Goal: Transaction & Acquisition: Purchase product/service

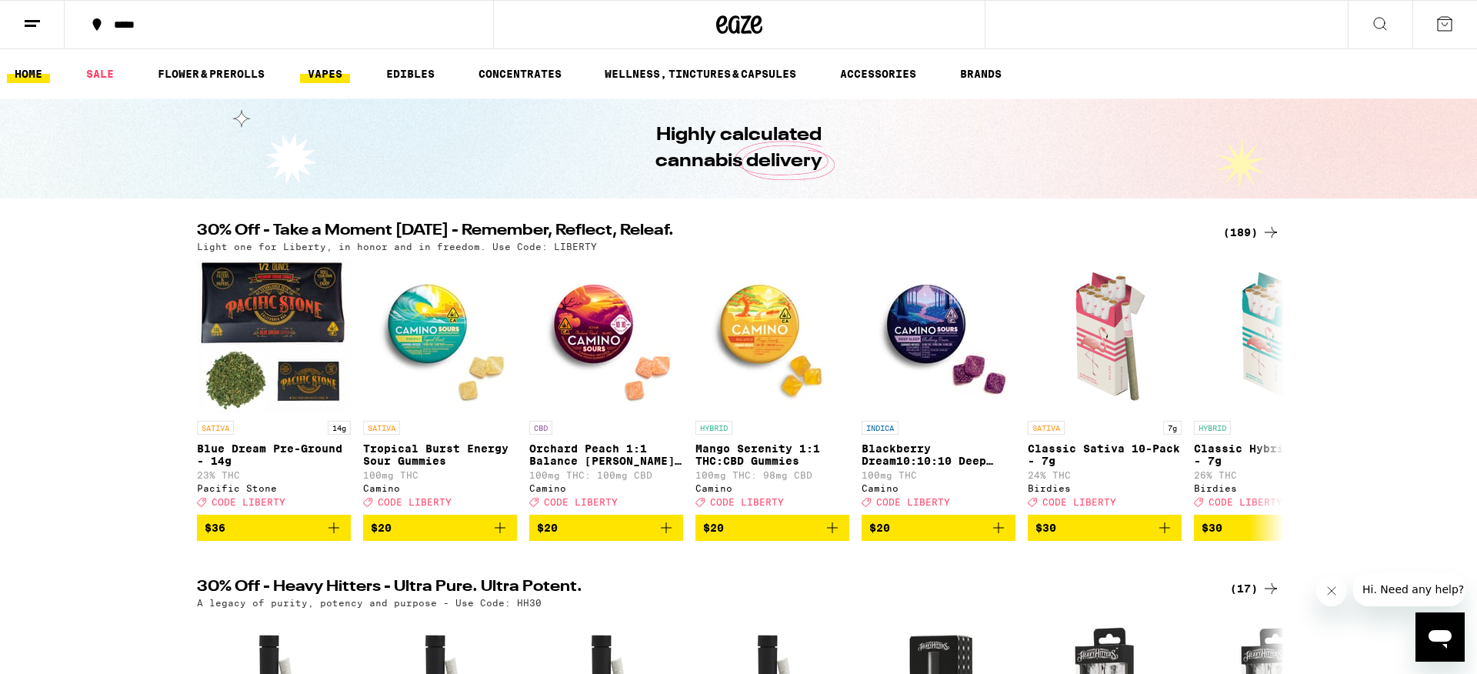
click at [323, 74] on link "VAPES" at bounding box center [325, 74] width 50 height 18
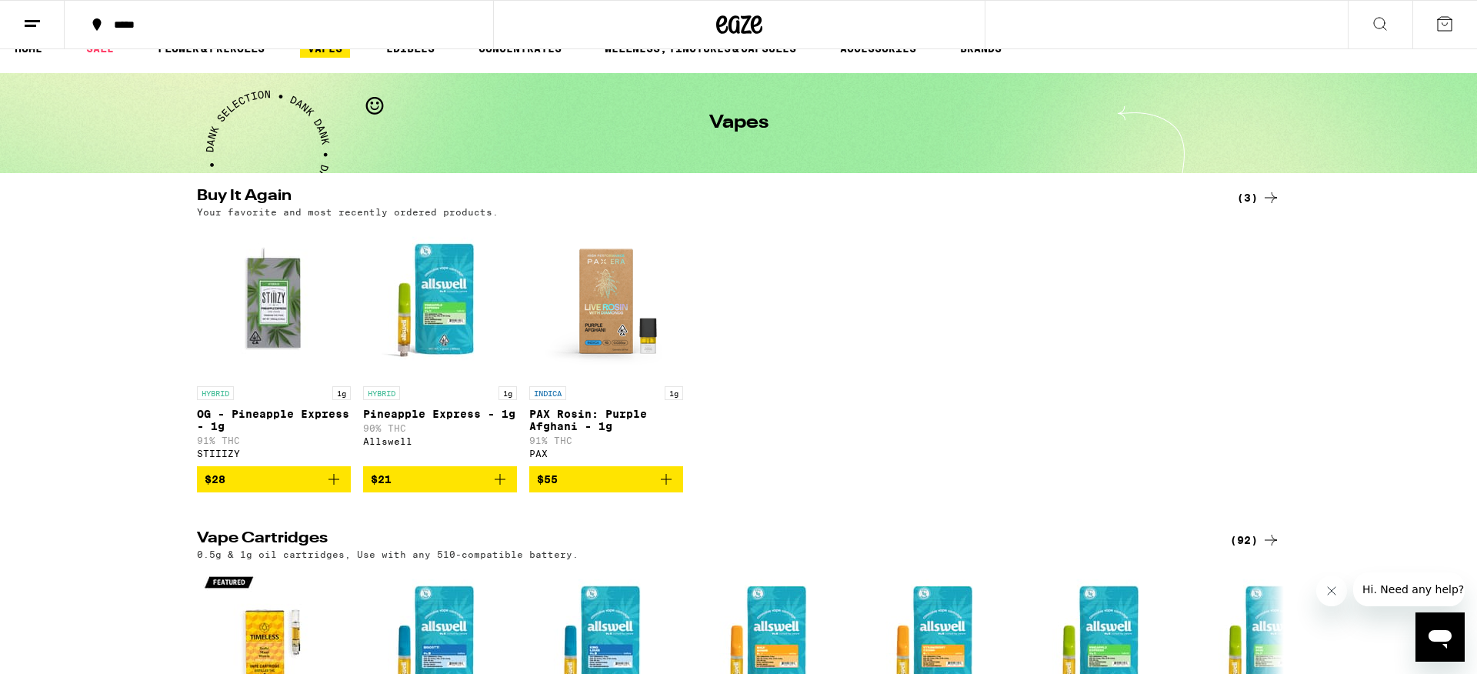
scroll to position [24, 0]
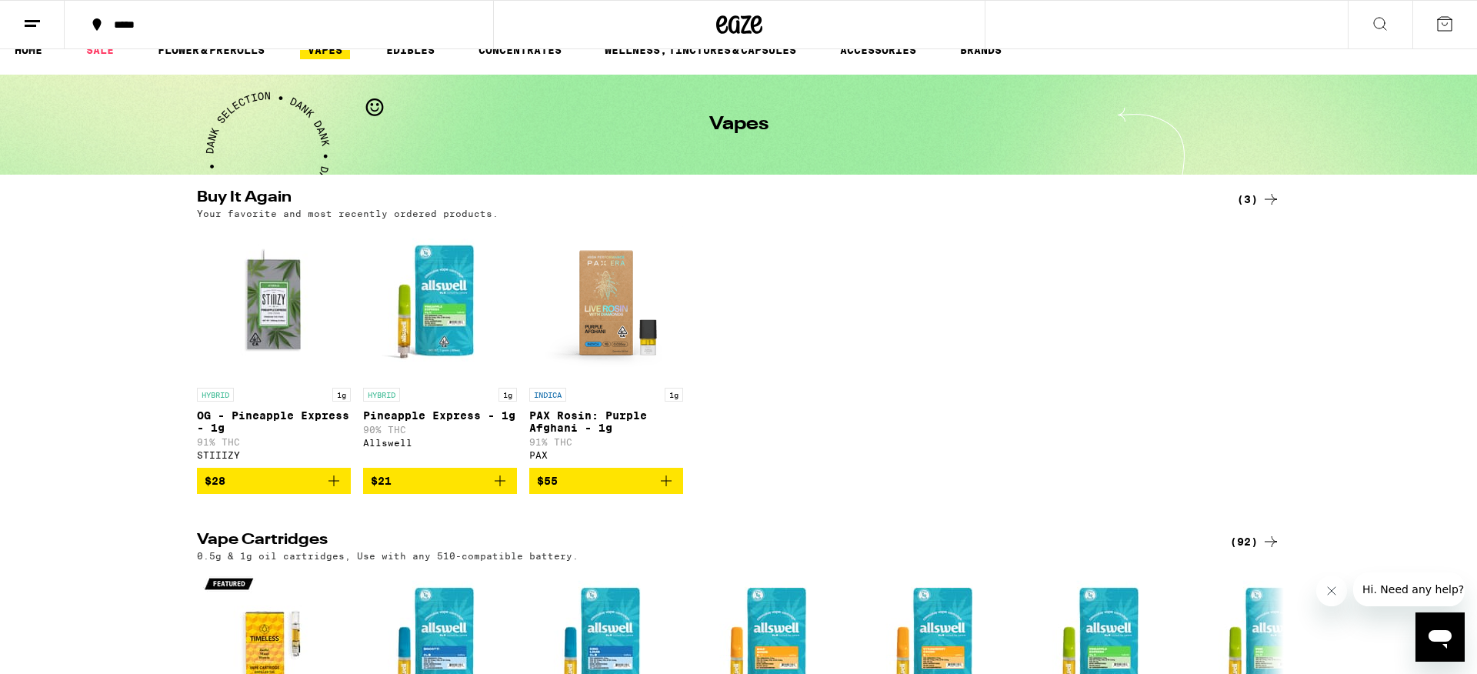
click at [316, 490] on span "$28" at bounding box center [274, 481] width 139 height 18
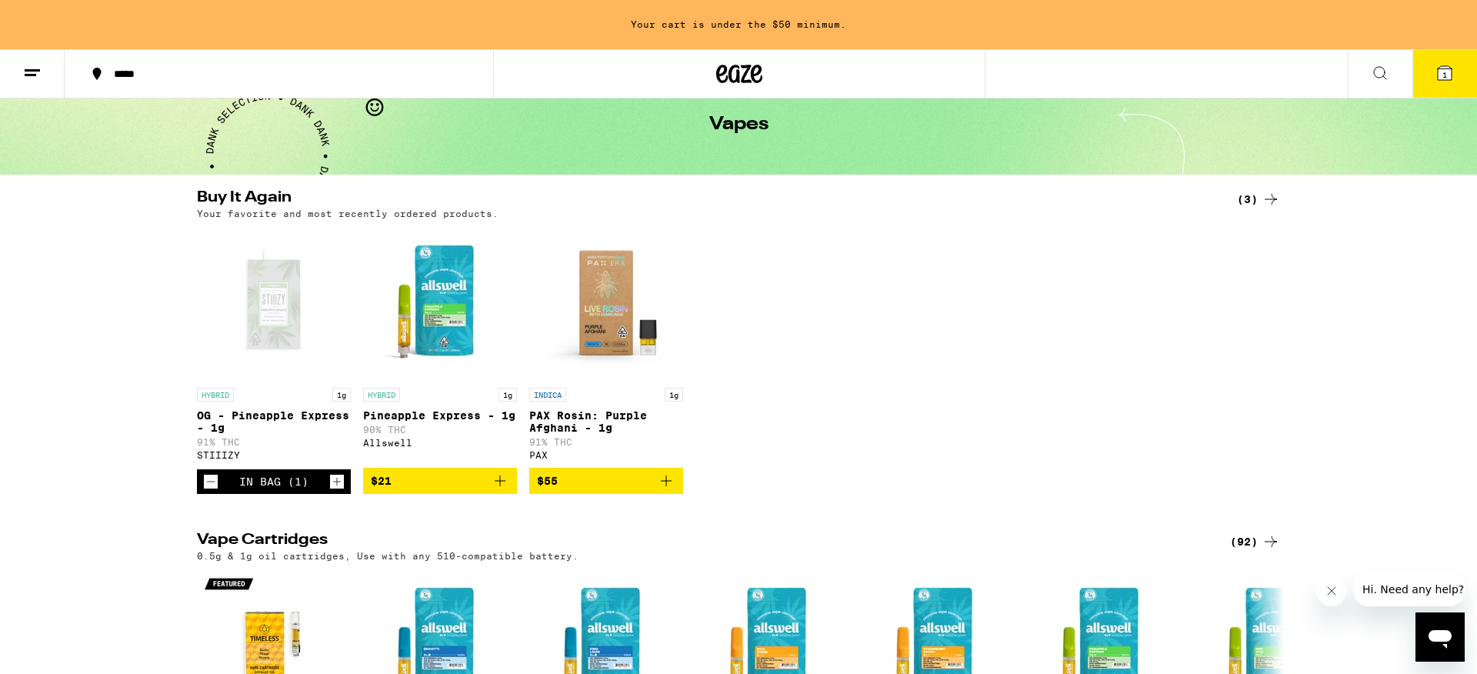
scroll to position [0, 0]
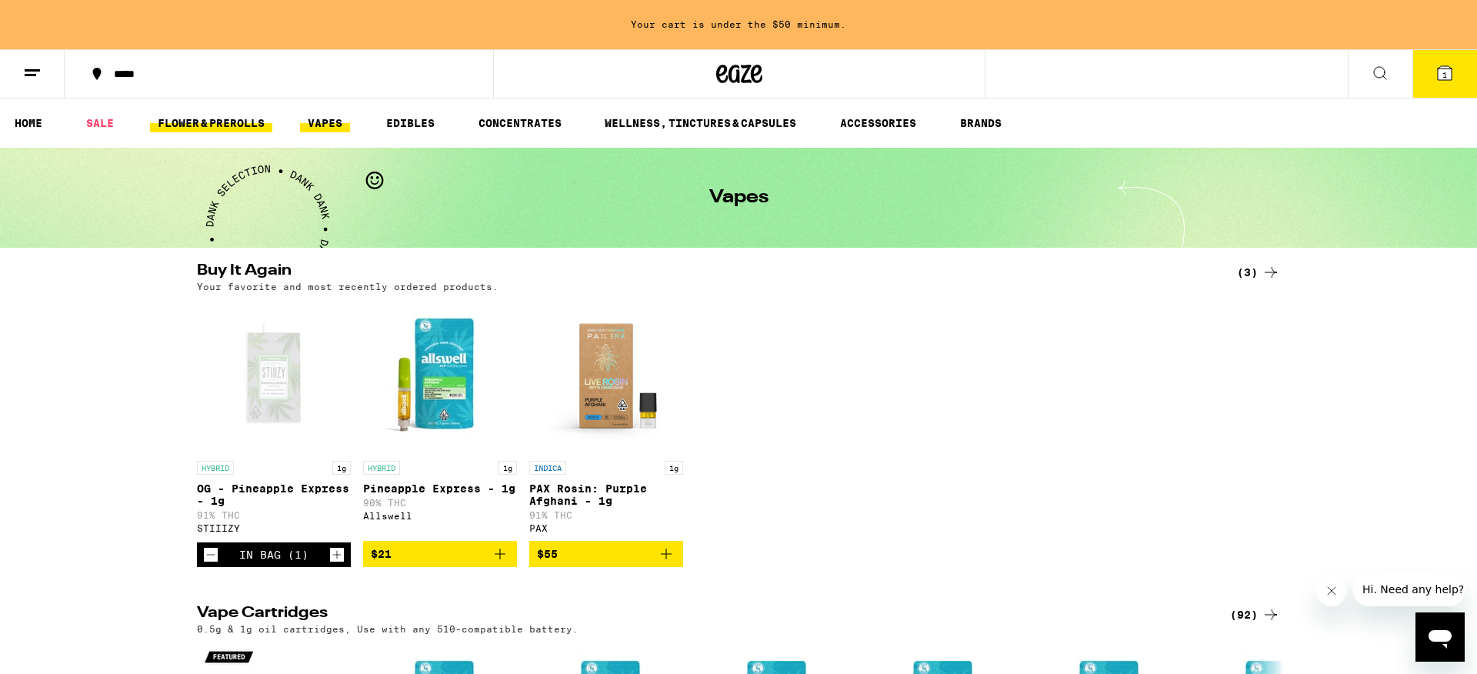
click at [198, 119] on link "FLOWER & PREROLLS" at bounding box center [211, 123] width 122 height 18
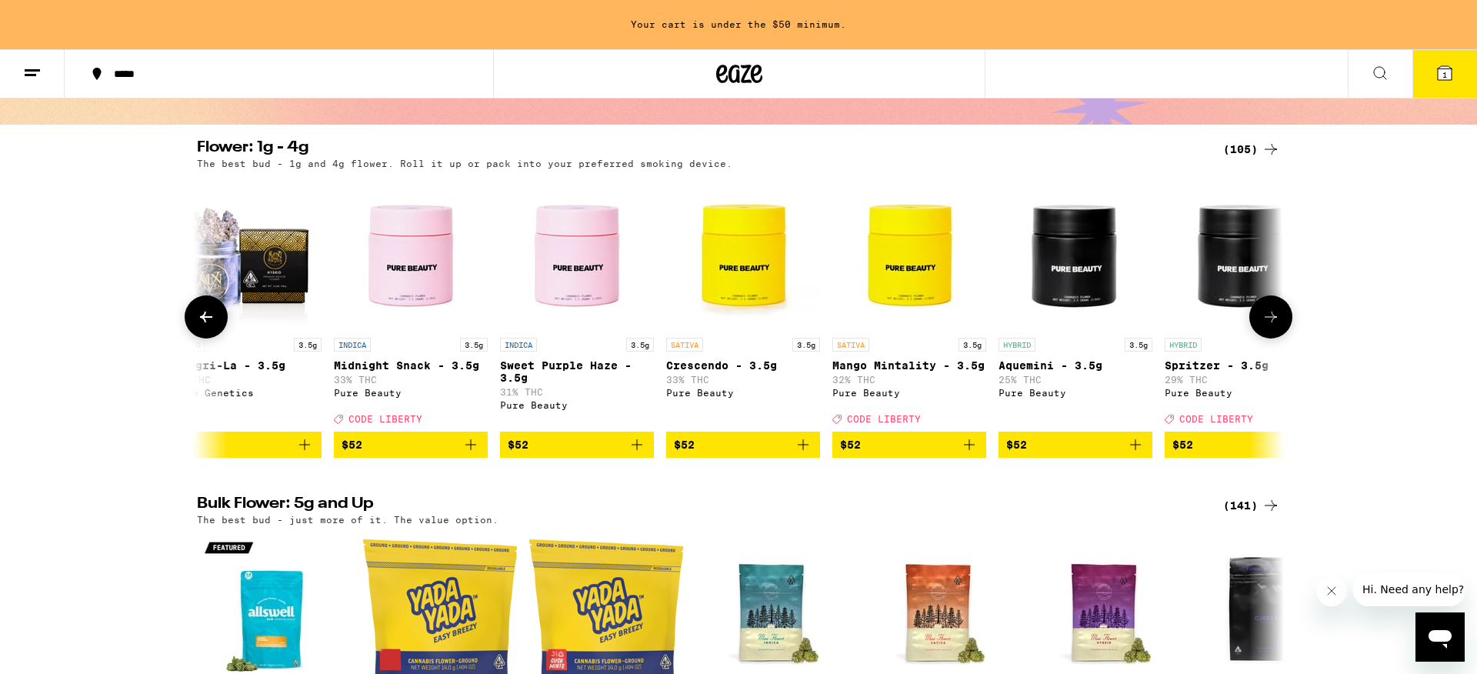
scroll to position [0, 13337]
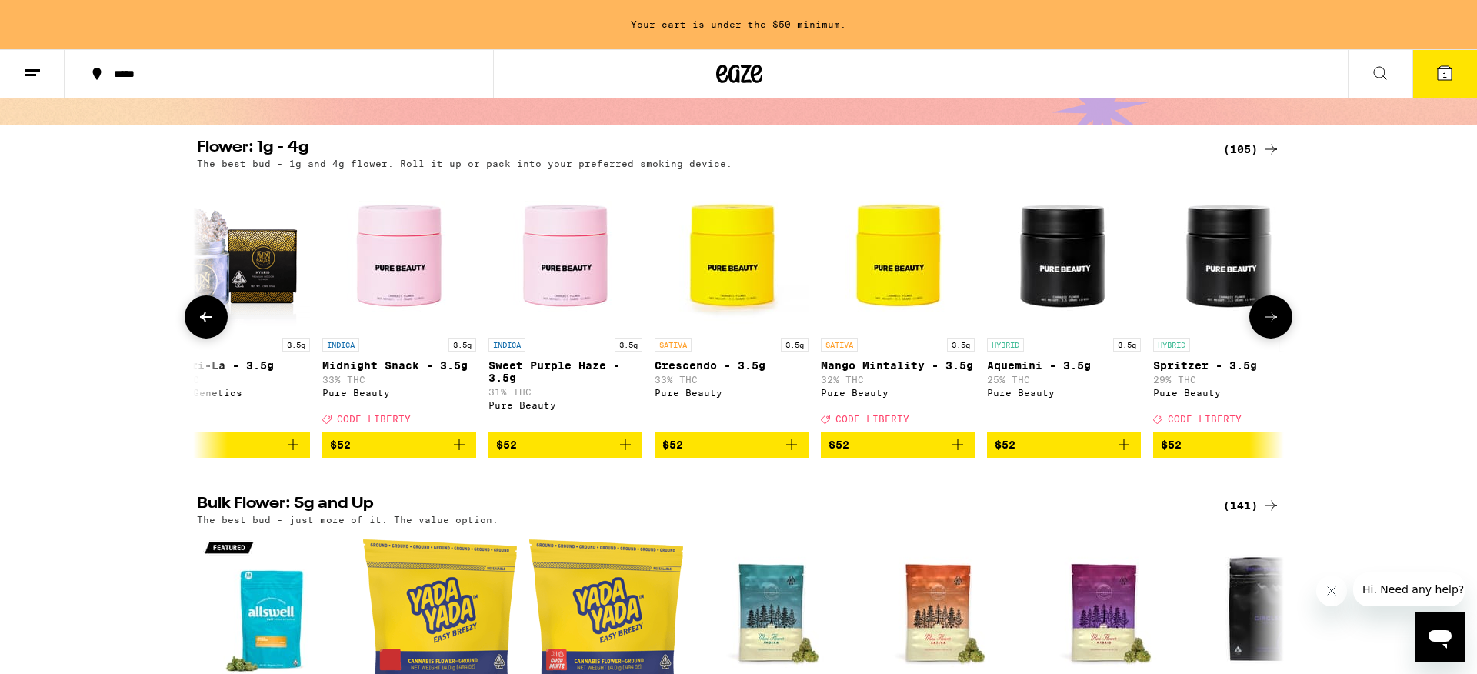
click at [735, 265] on img "Open page for Crescendo - 3.5g from Pure Beauty" at bounding box center [732, 253] width 154 height 154
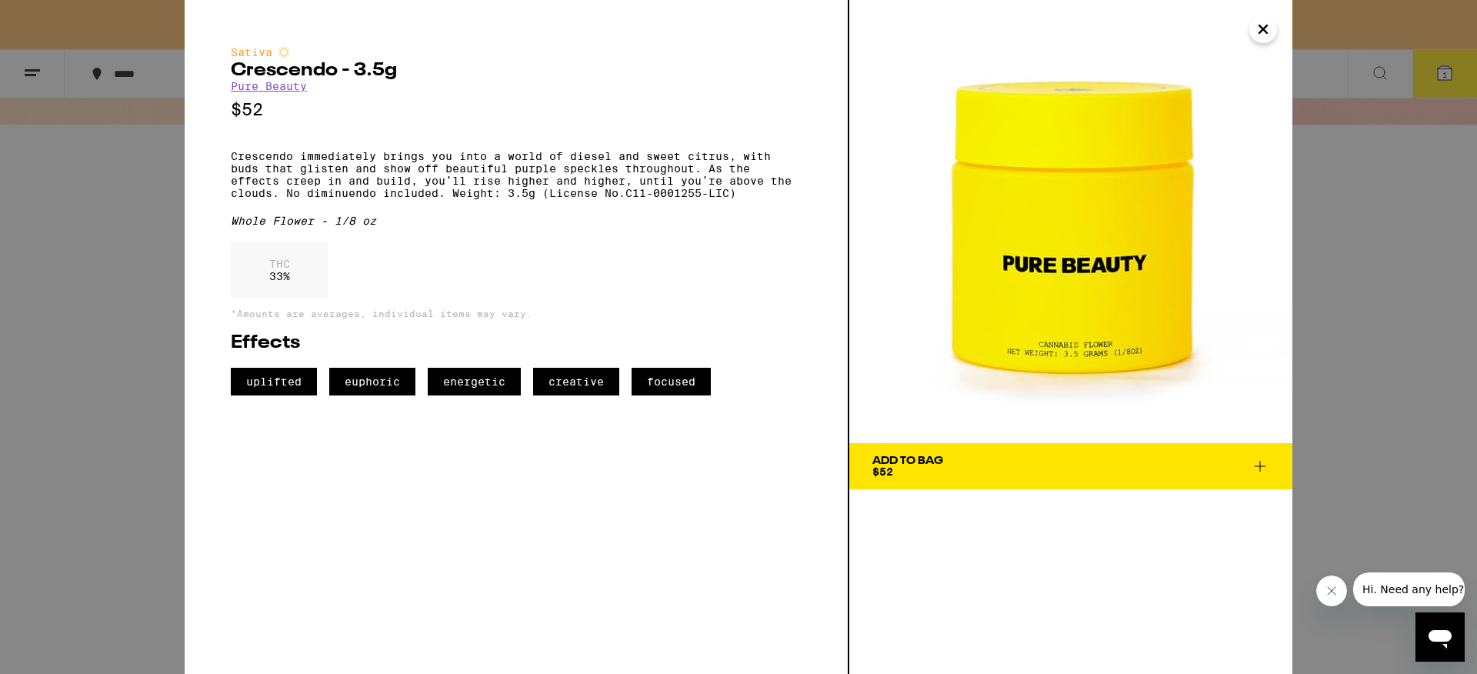
click at [1264, 32] on icon "Close" at bounding box center [1263, 29] width 18 height 23
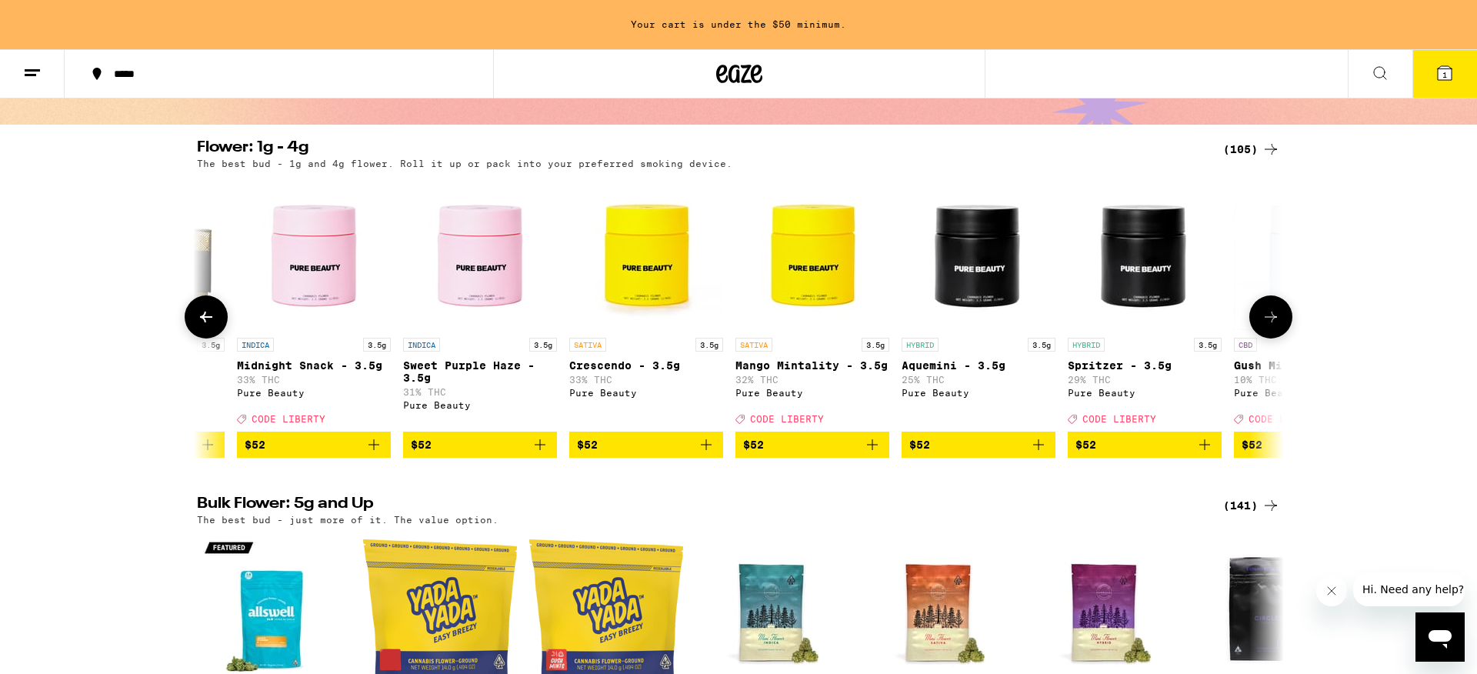
scroll to position [0, 13449]
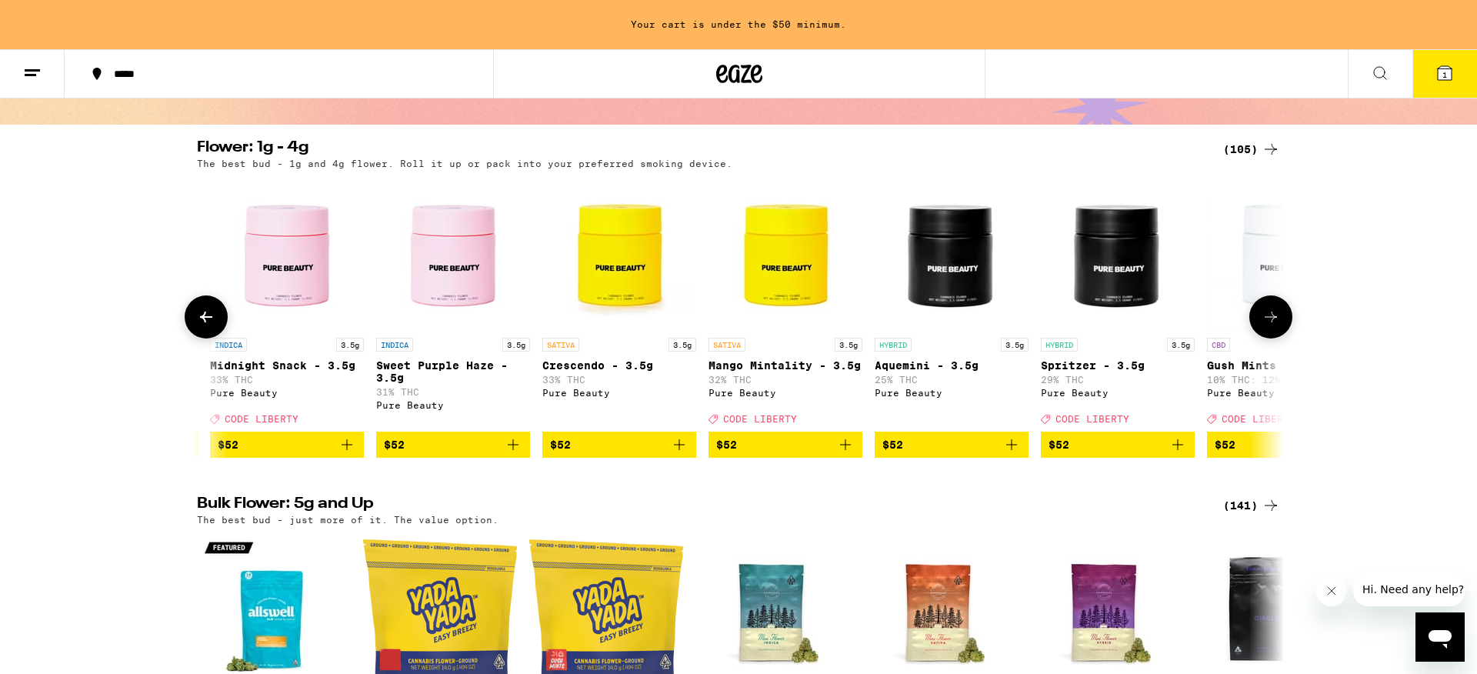
click at [776, 269] on img "Open page for Mango Mintality - 3.5g from Pure Beauty" at bounding box center [786, 253] width 154 height 154
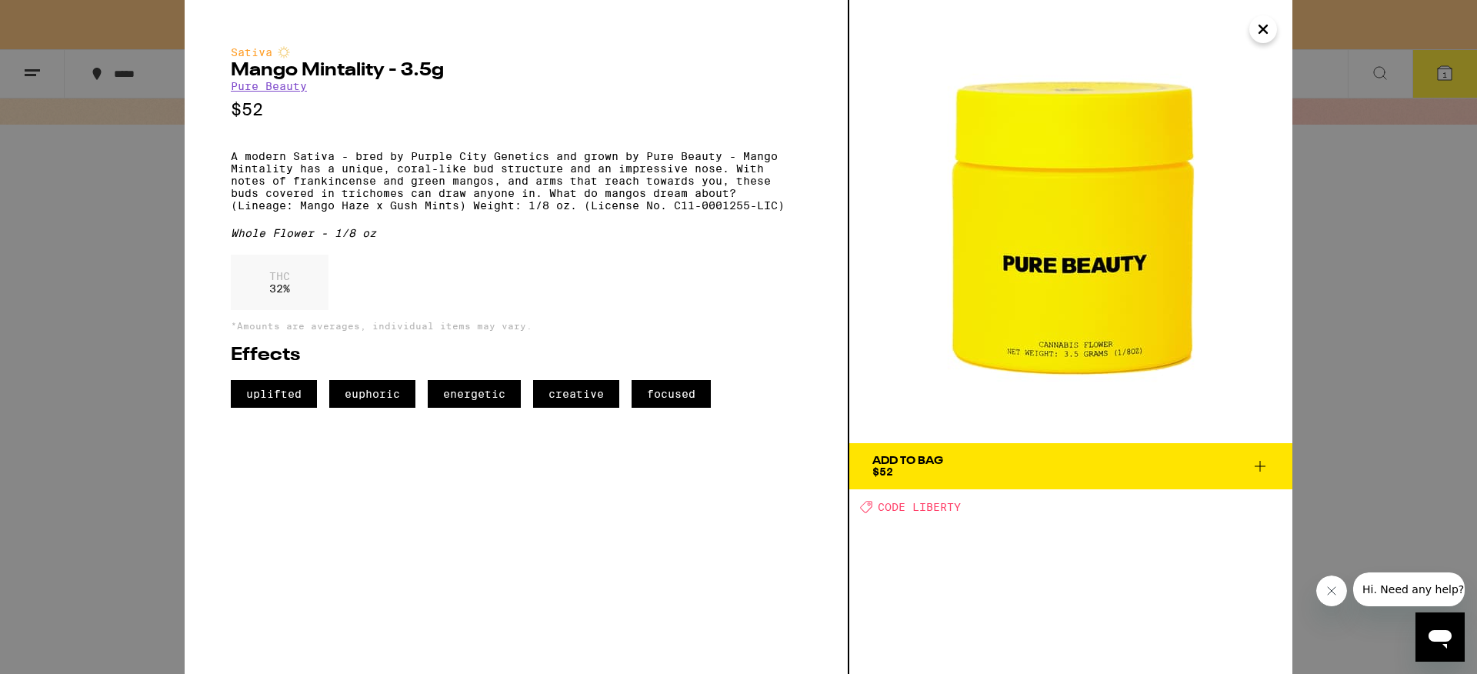
click at [1260, 32] on icon "Close" at bounding box center [1264, 29] width 8 height 8
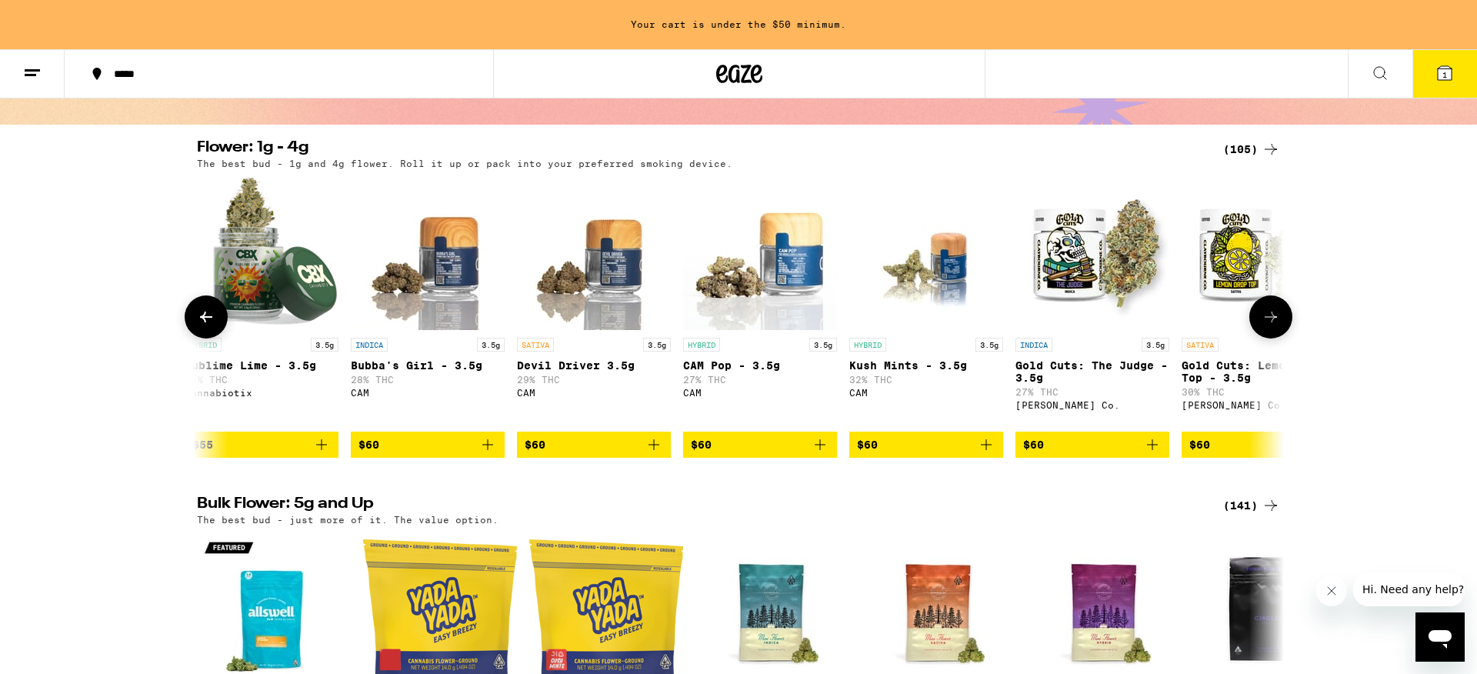
scroll to position [0, 15795]
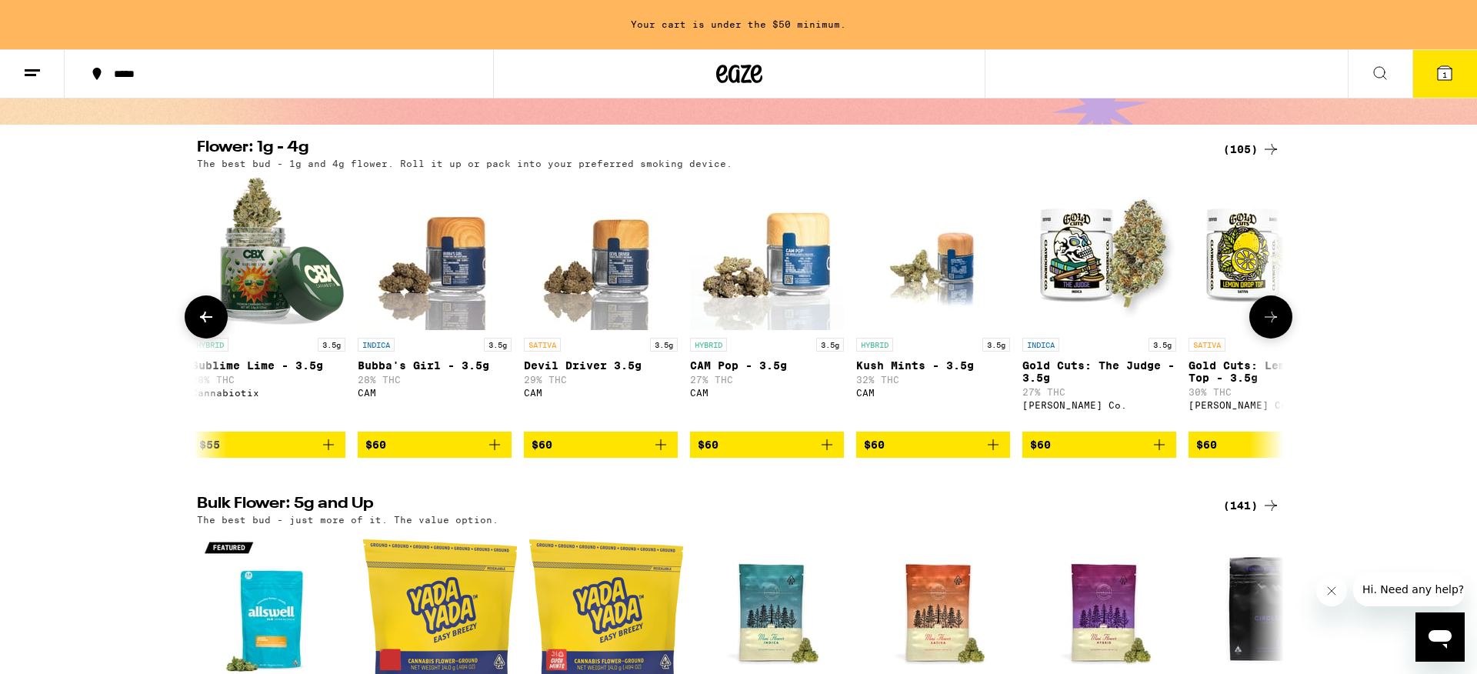
click at [908, 295] on img "Open page for Kush Mints - 3.5g from CAM" at bounding box center [933, 253] width 154 height 154
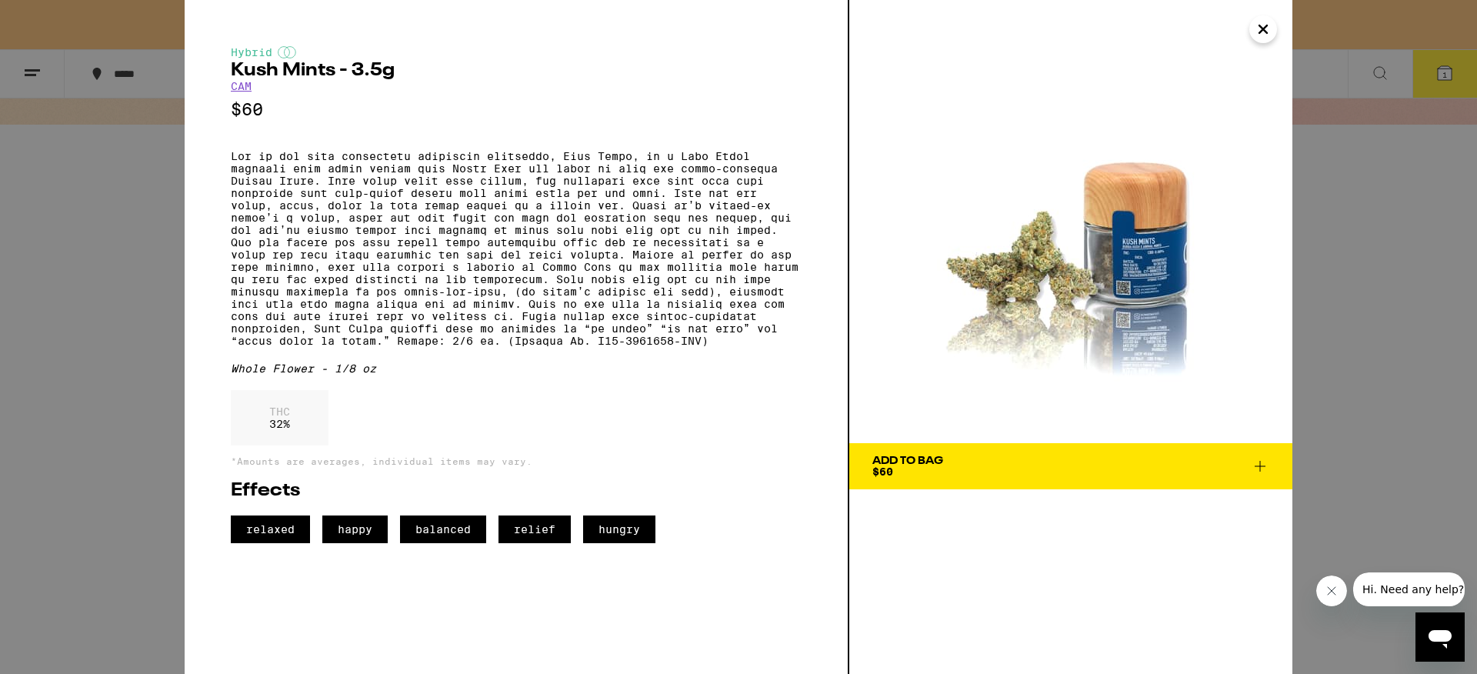
click at [1262, 27] on icon "Close" at bounding box center [1264, 29] width 8 height 8
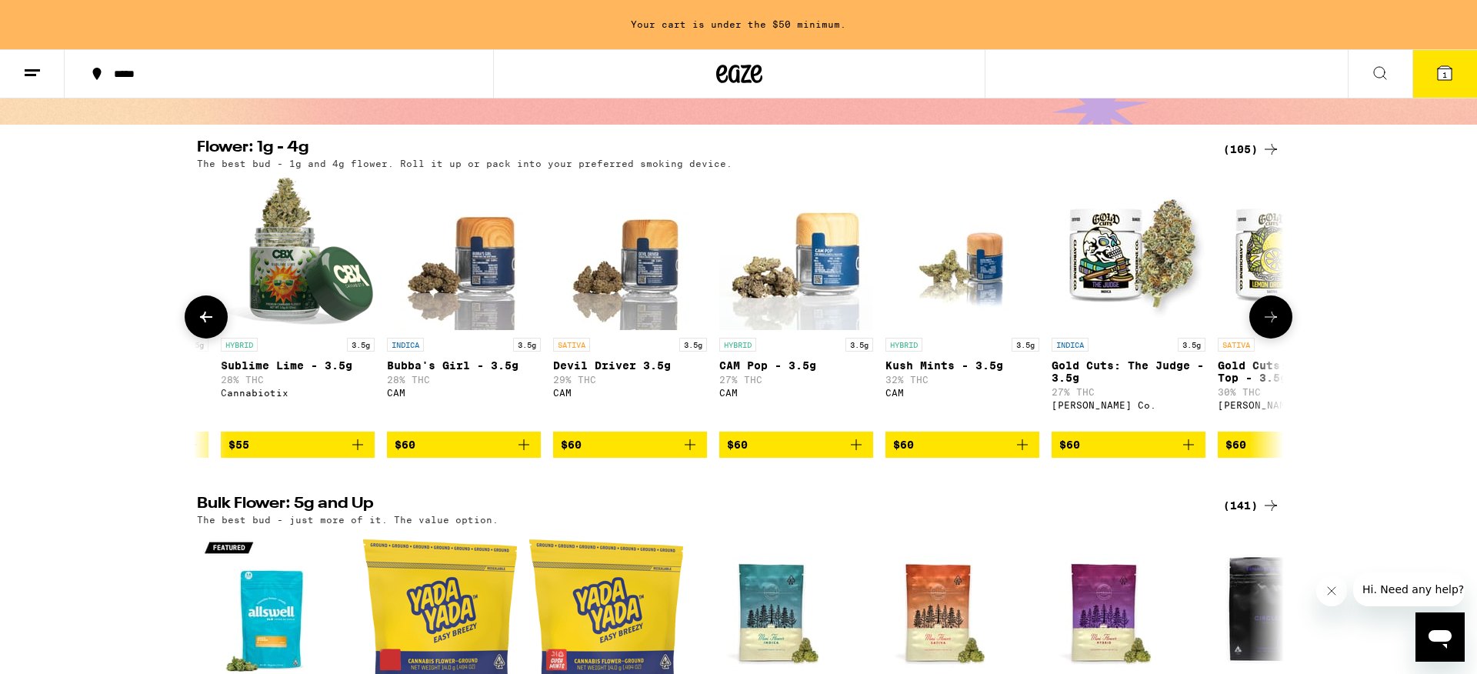
scroll to position [0, 15762]
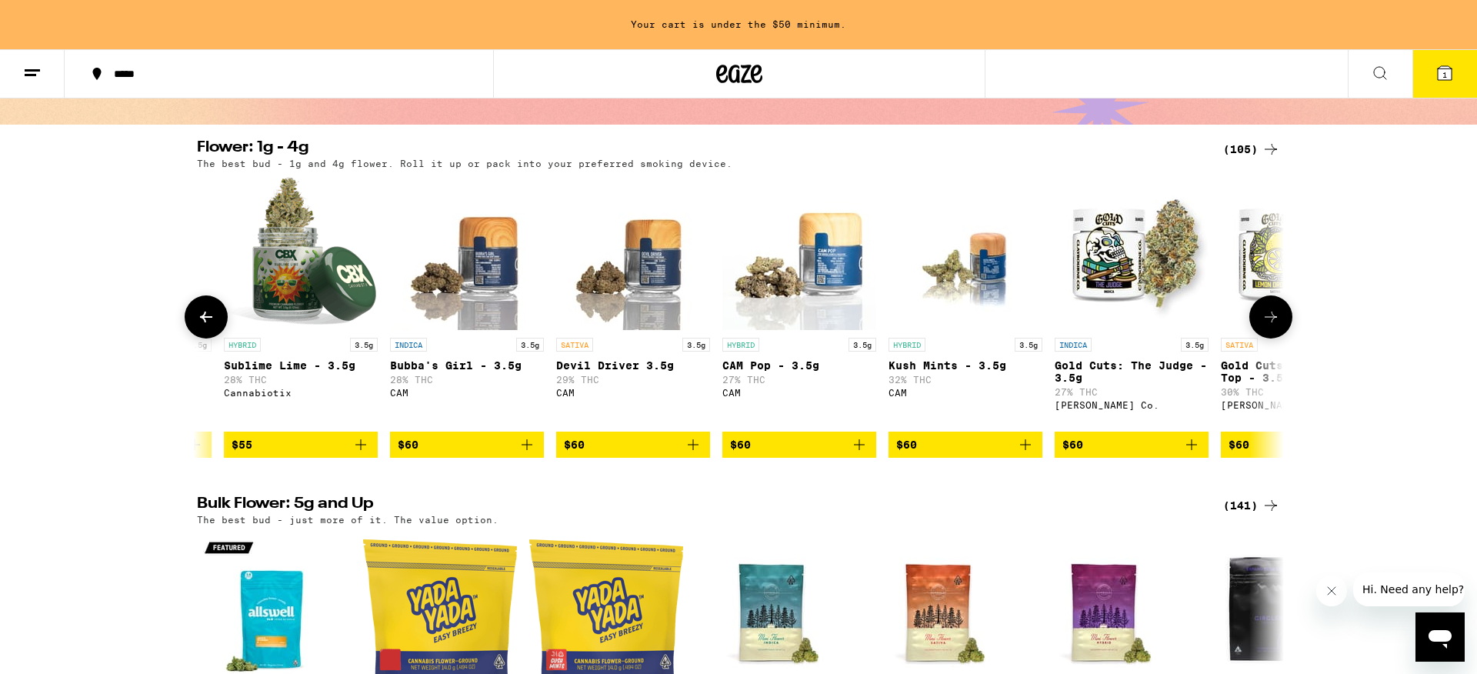
click at [662, 299] on img "Open page for Devil Driver 3.5g from CAM" at bounding box center [633, 253] width 154 height 154
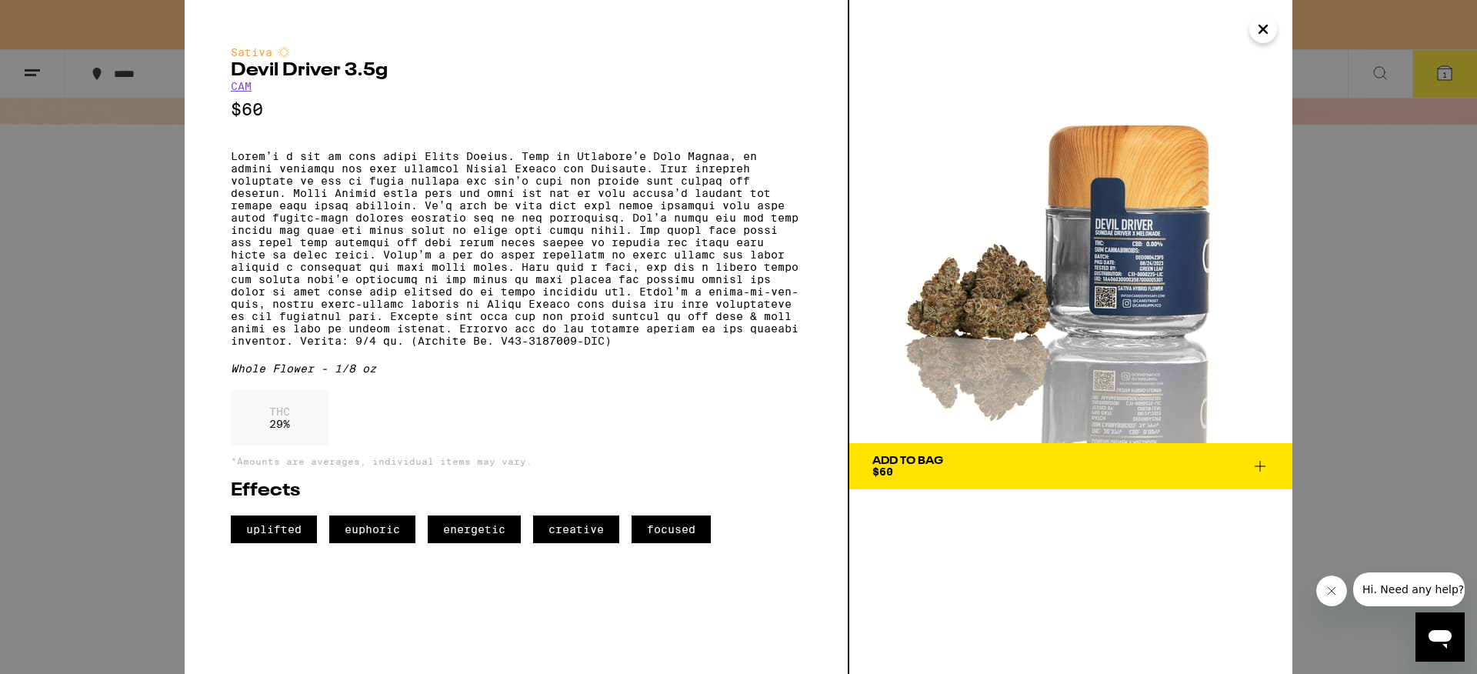
click at [1266, 27] on icon "Close" at bounding box center [1264, 29] width 8 height 8
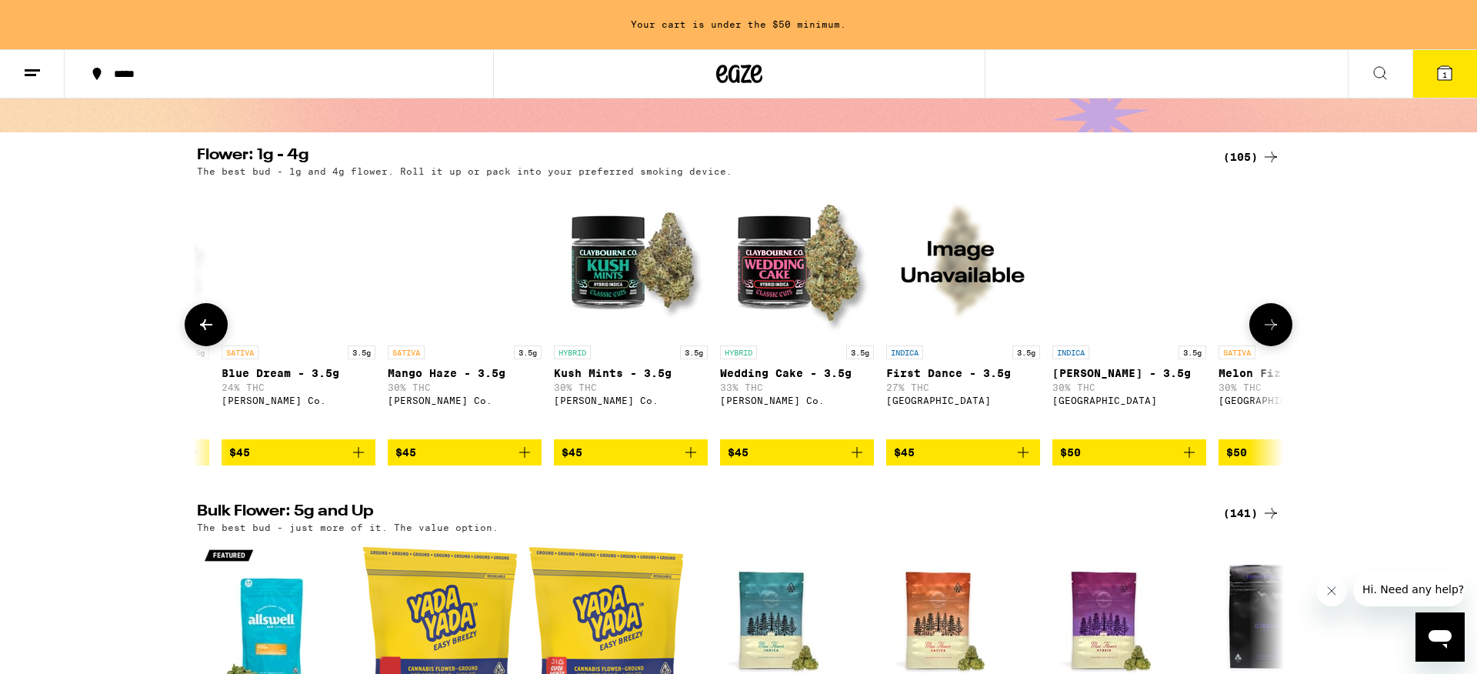
scroll to position [0, 8929]
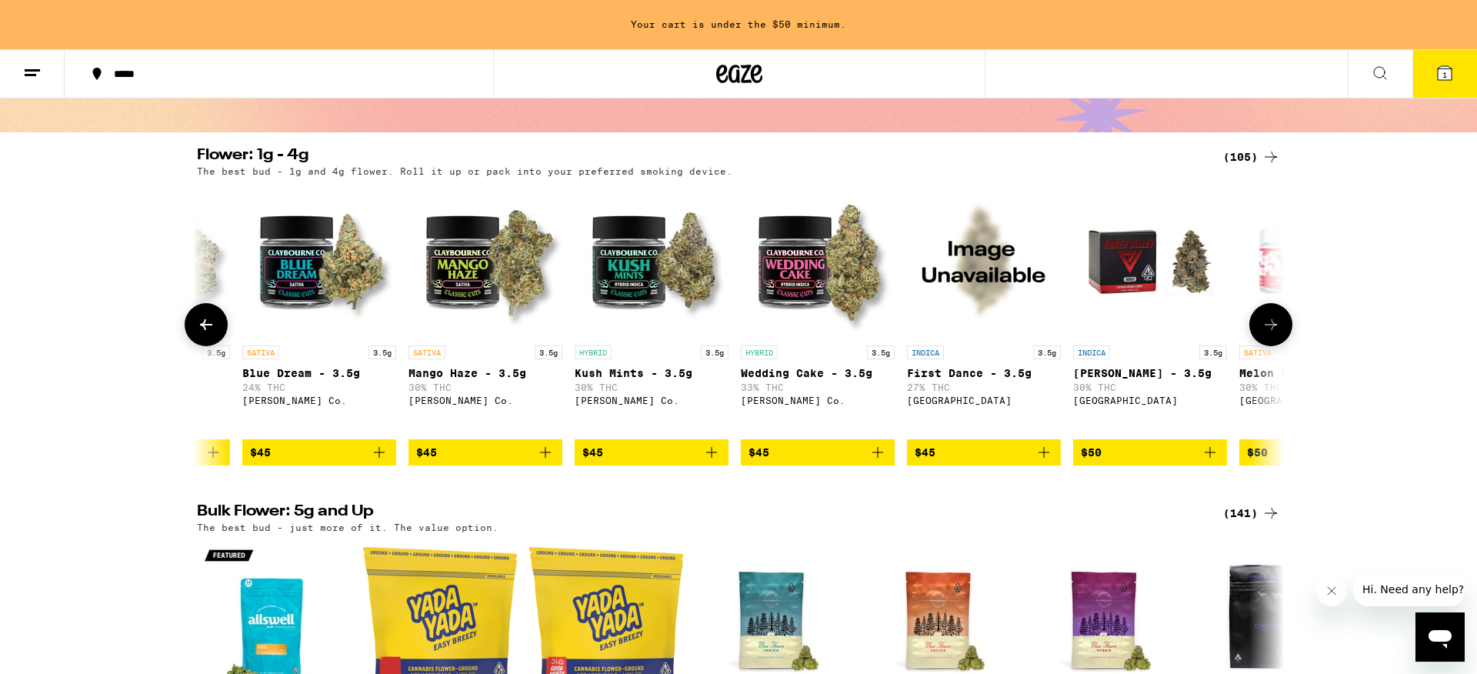
click at [810, 287] on img "Open page for Wedding Cake - 3.5g from Claybourne Co." at bounding box center [818, 261] width 154 height 154
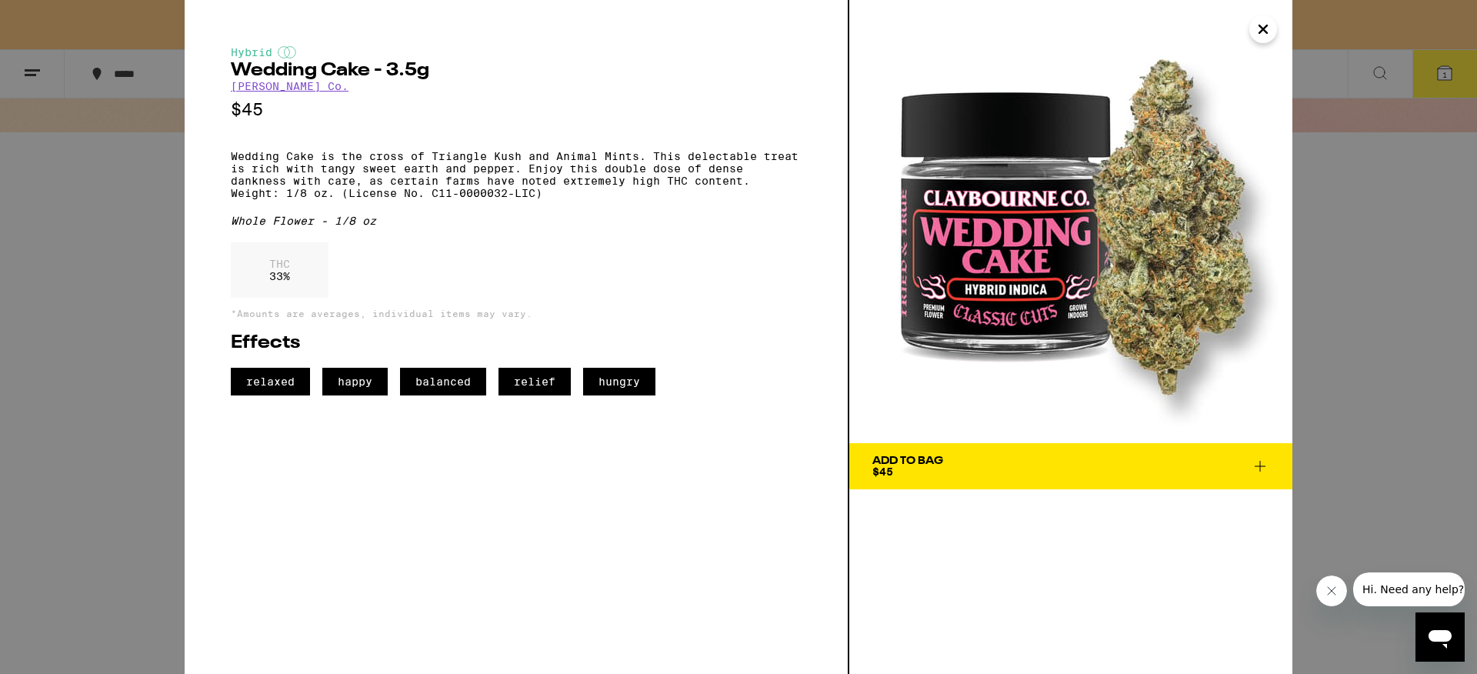
scroll to position [0, 8936]
click at [1267, 32] on icon "Close" at bounding box center [1263, 29] width 18 height 23
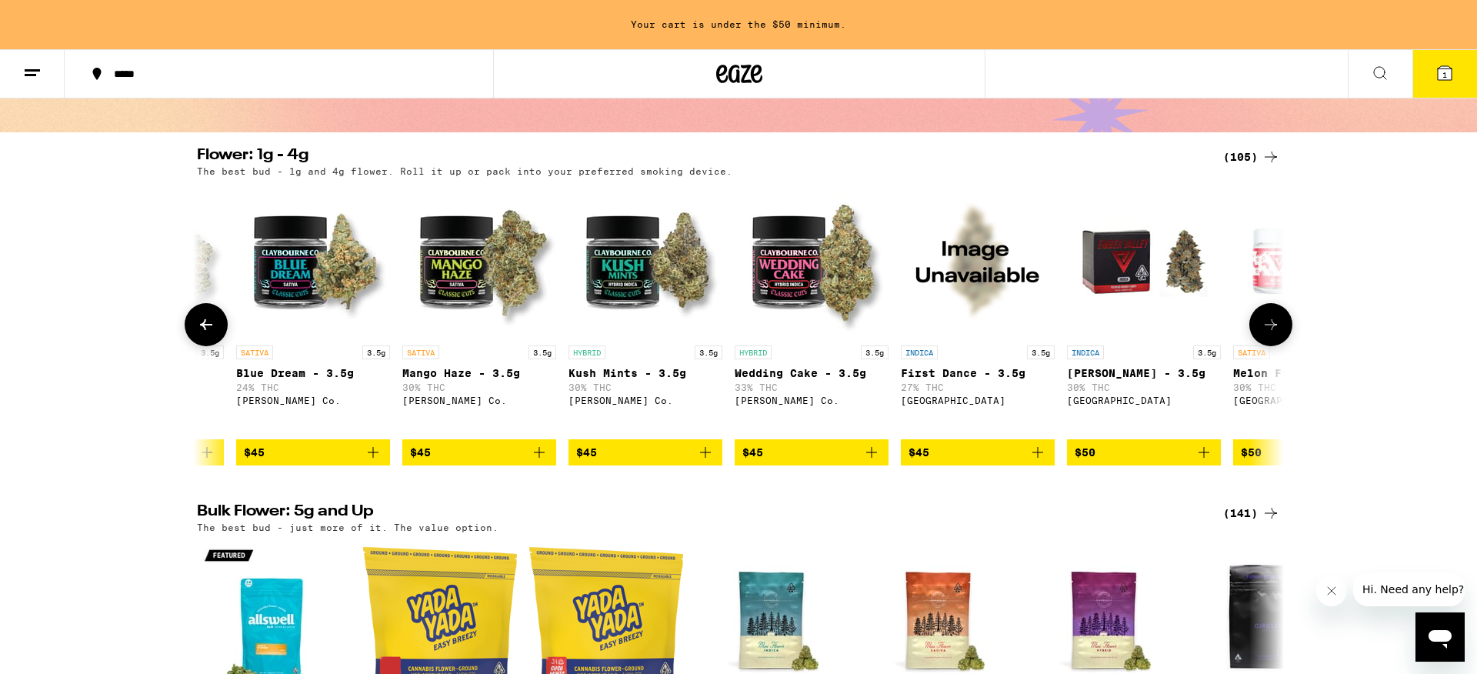
click at [793, 462] on span "$45" at bounding box center [812, 452] width 139 height 18
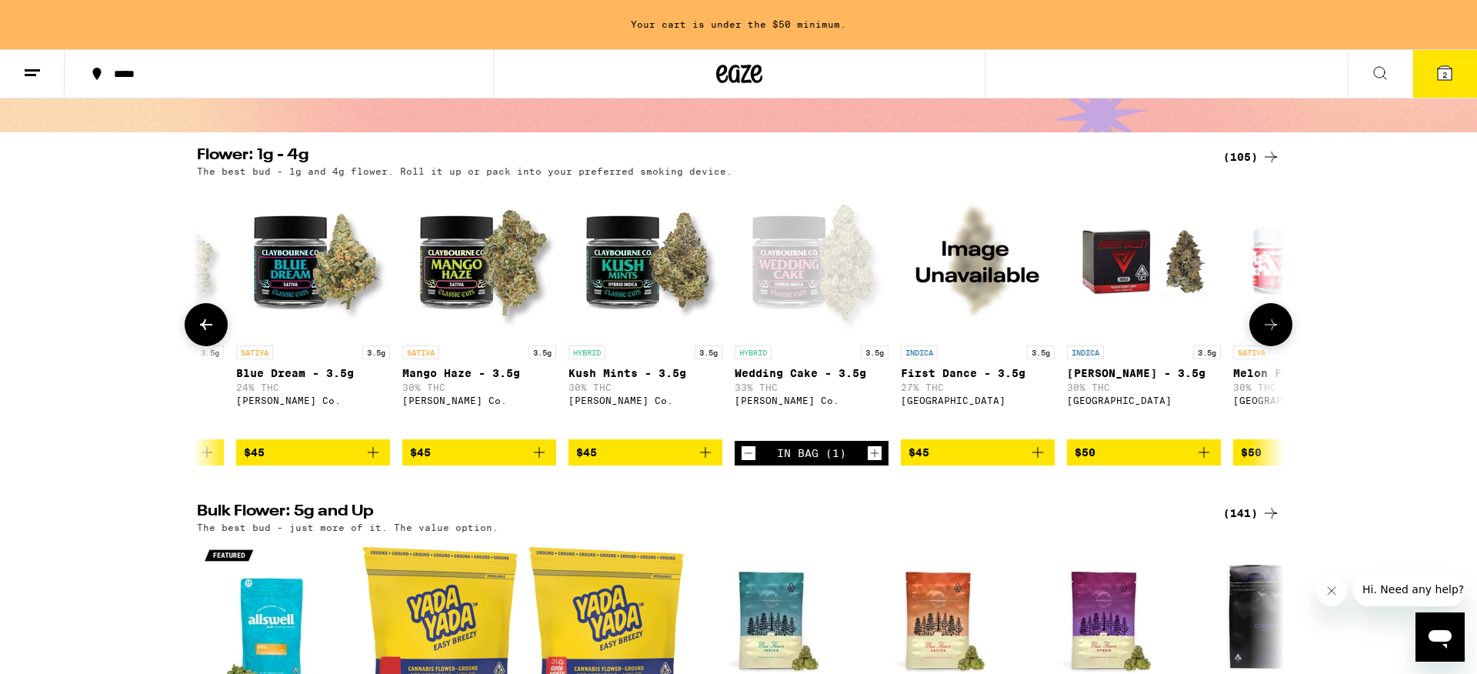
scroll to position [66, 0]
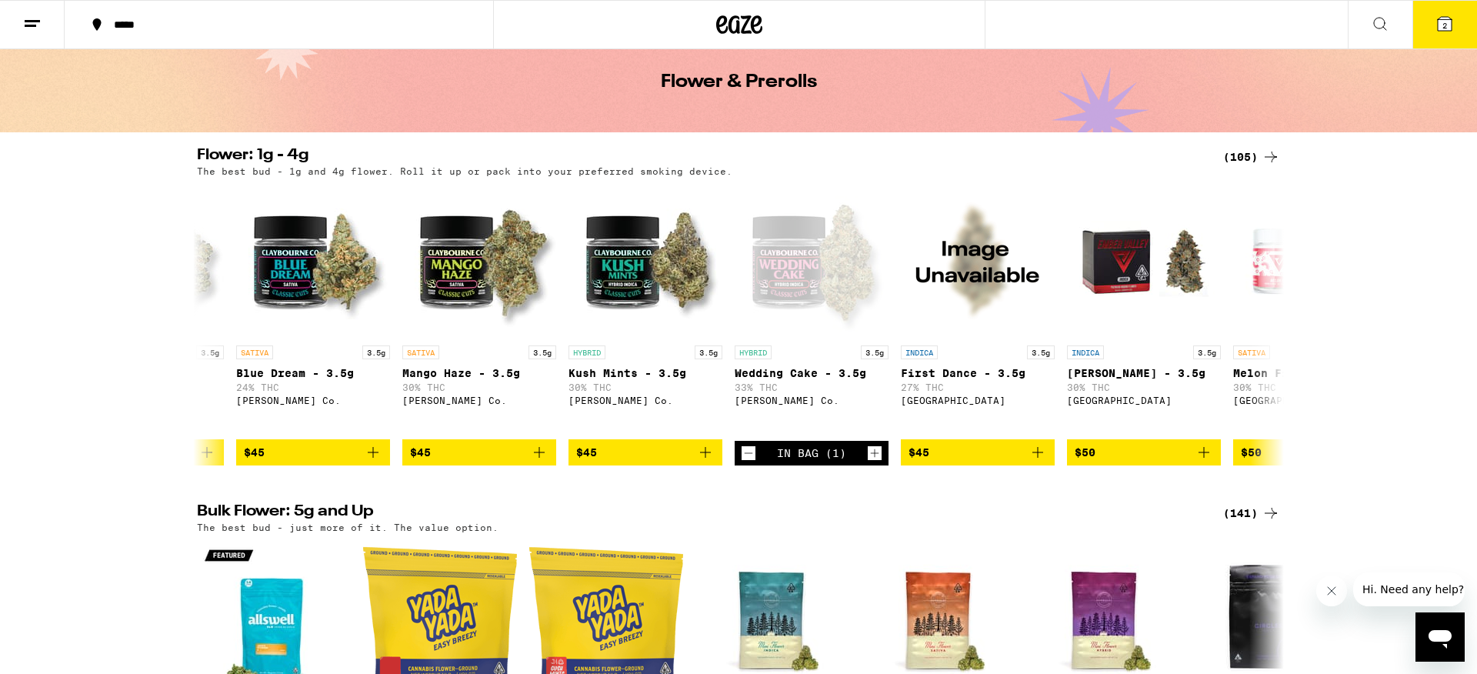
click at [1453, 28] on icon at bounding box center [1445, 24] width 18 height 18
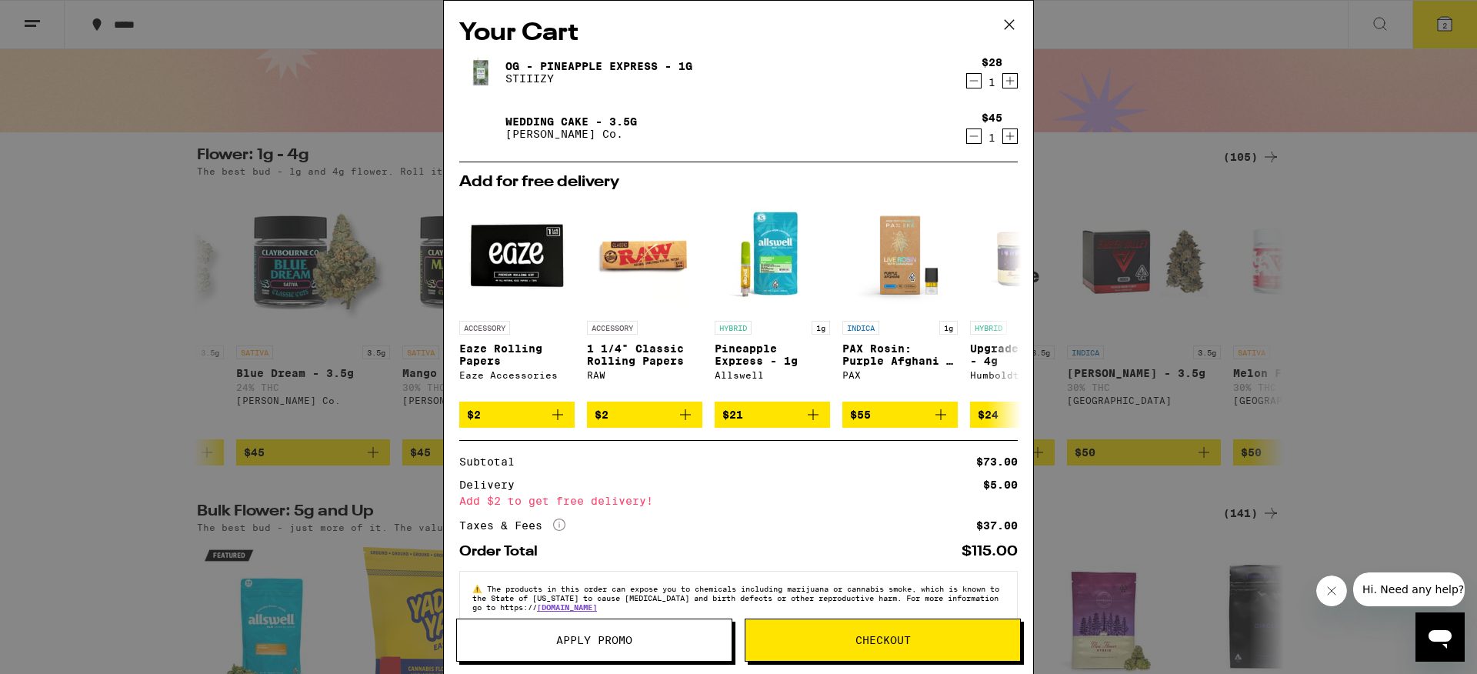
click at [859, 642] on span "Checkout" at bounding box center [883, 640] width 55 height 11
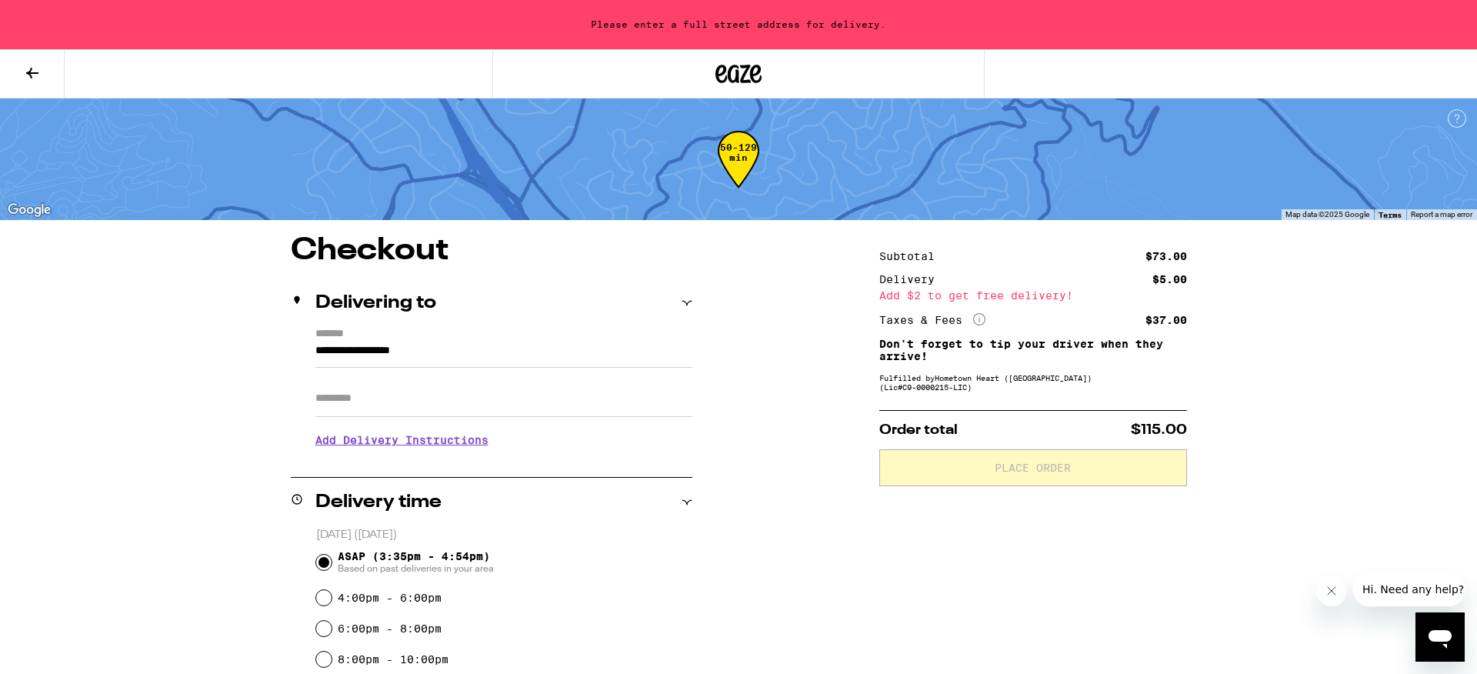
click at [448, 352] on input "**********" at bounding box center [503, 355] width 377 height 26
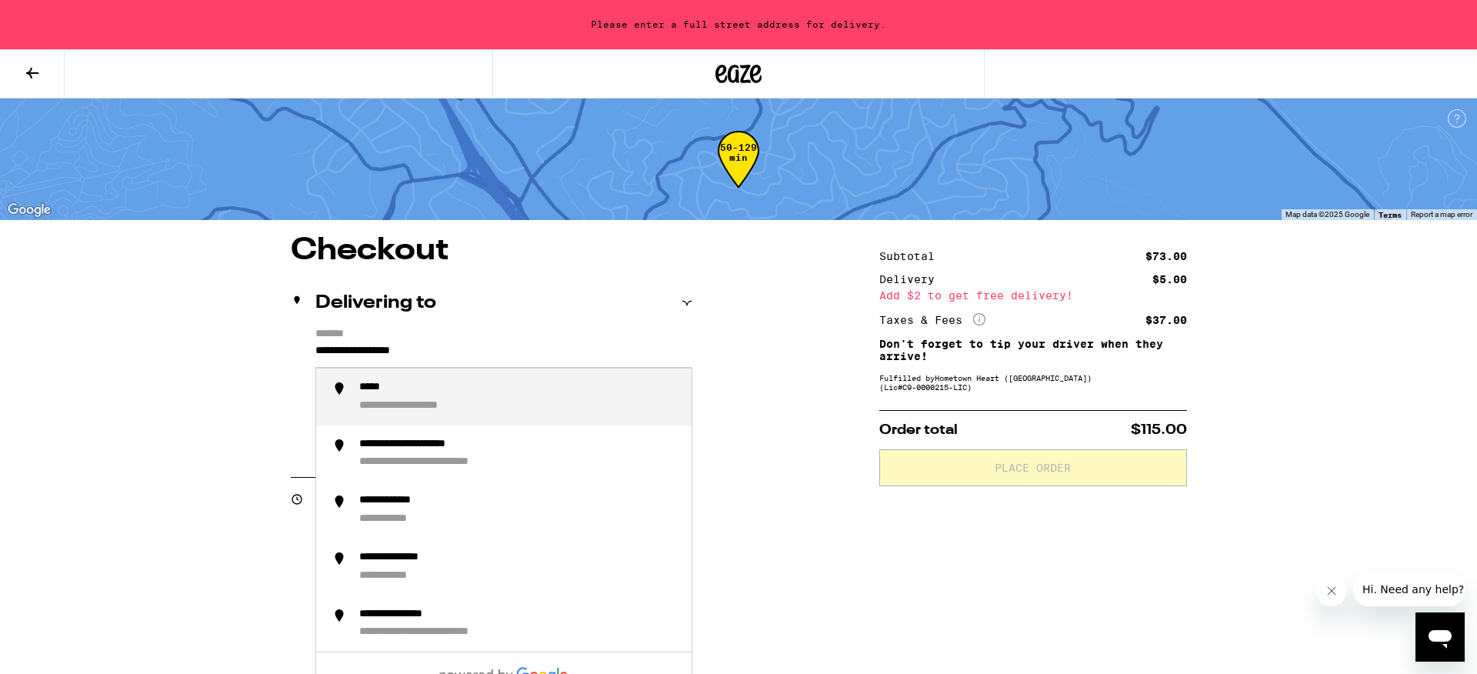
click at [459, 352] on input "**********" at bounding box center [503, 355] width 377 height 26
drag, startPoint x: 457, startPoint y: 349, endPoint x: 293, endPoint y: 344, distance: 164.0
click at [294, 345] on div "**********" at bounding box center [492, 394] width 402 height 132
click at [749, 408] on div "**********" at bounding box center [739, 668] width 1108 height 866
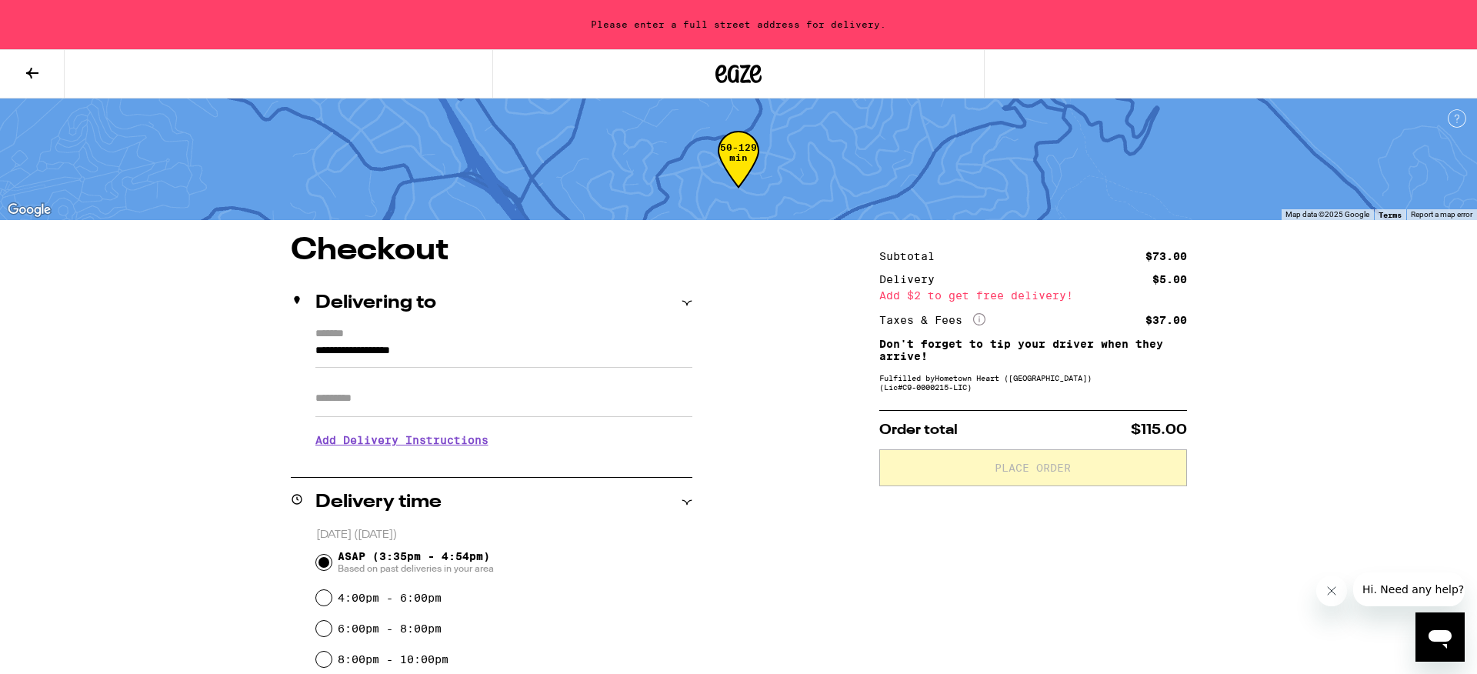
click at [693, 304] on div "**********" at bounding box center [739, 668] width 1108 height 866
click at [685, 302] on icon at bounding box center [687, 303] width 11 height 11
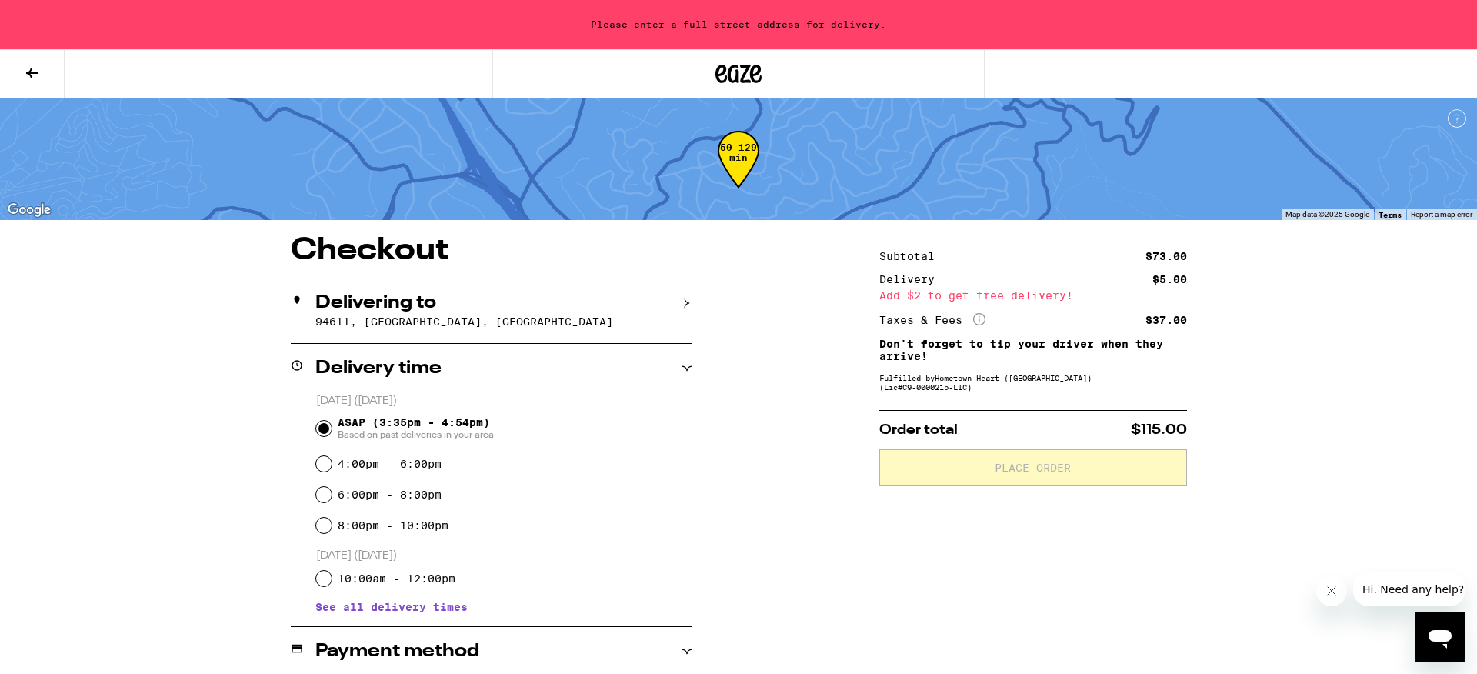
click at [685, 302] on icon at bounding box center [687, 303] width 11 height 11
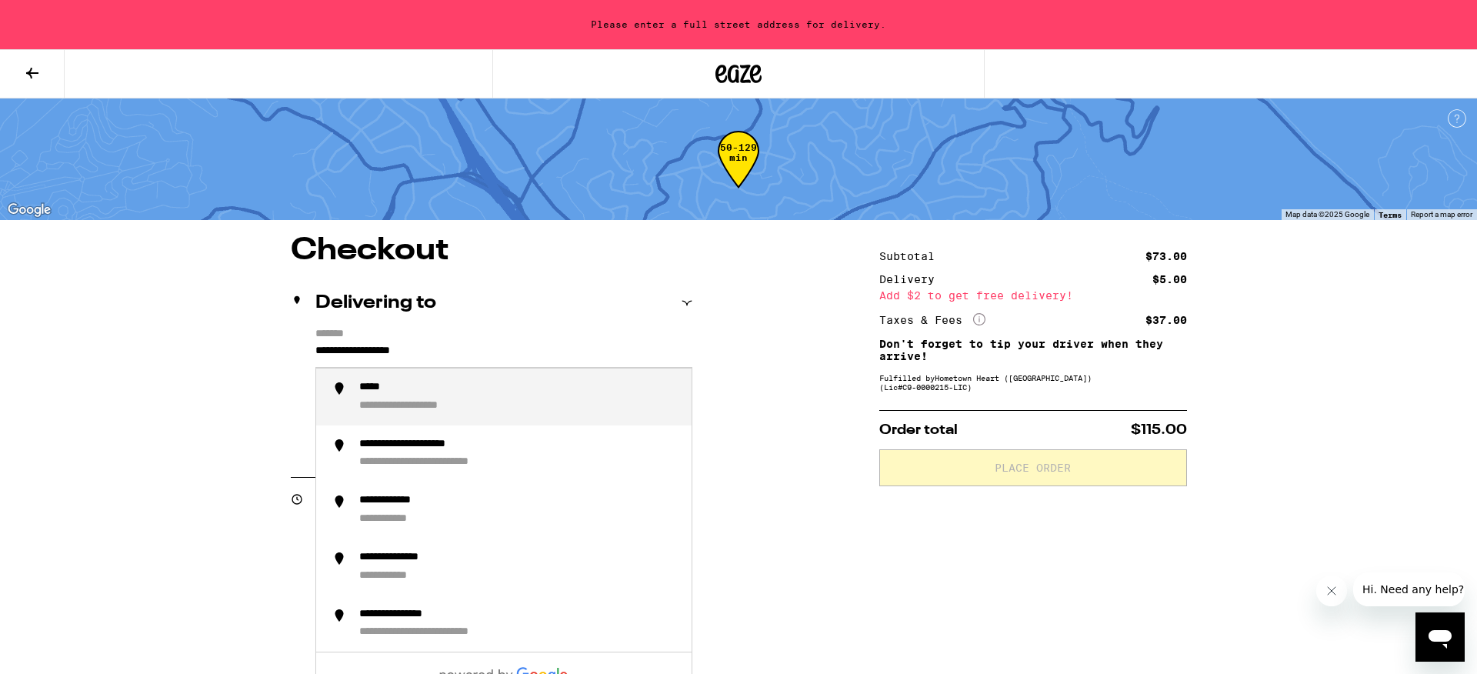
drag, startPoint x: 447, startPoint y: 355, endPoint x: 299, endPoint y: 348, distance: 147.9
click at [299, 348] on div "**********" at bounding box center [492, 394] width 402 height 132
click at [362, 395] on div "**********" at bounding box center [415, 388] width 112 height 14
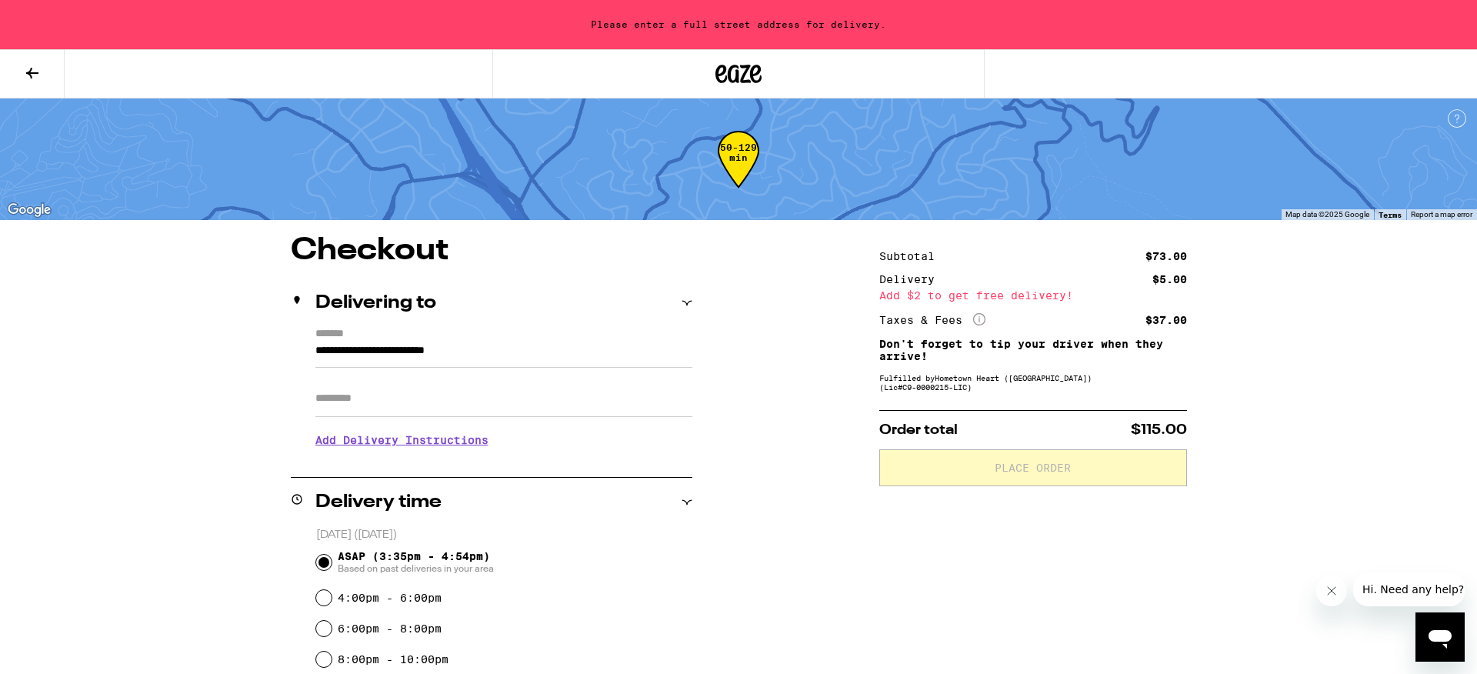
type input "**********"
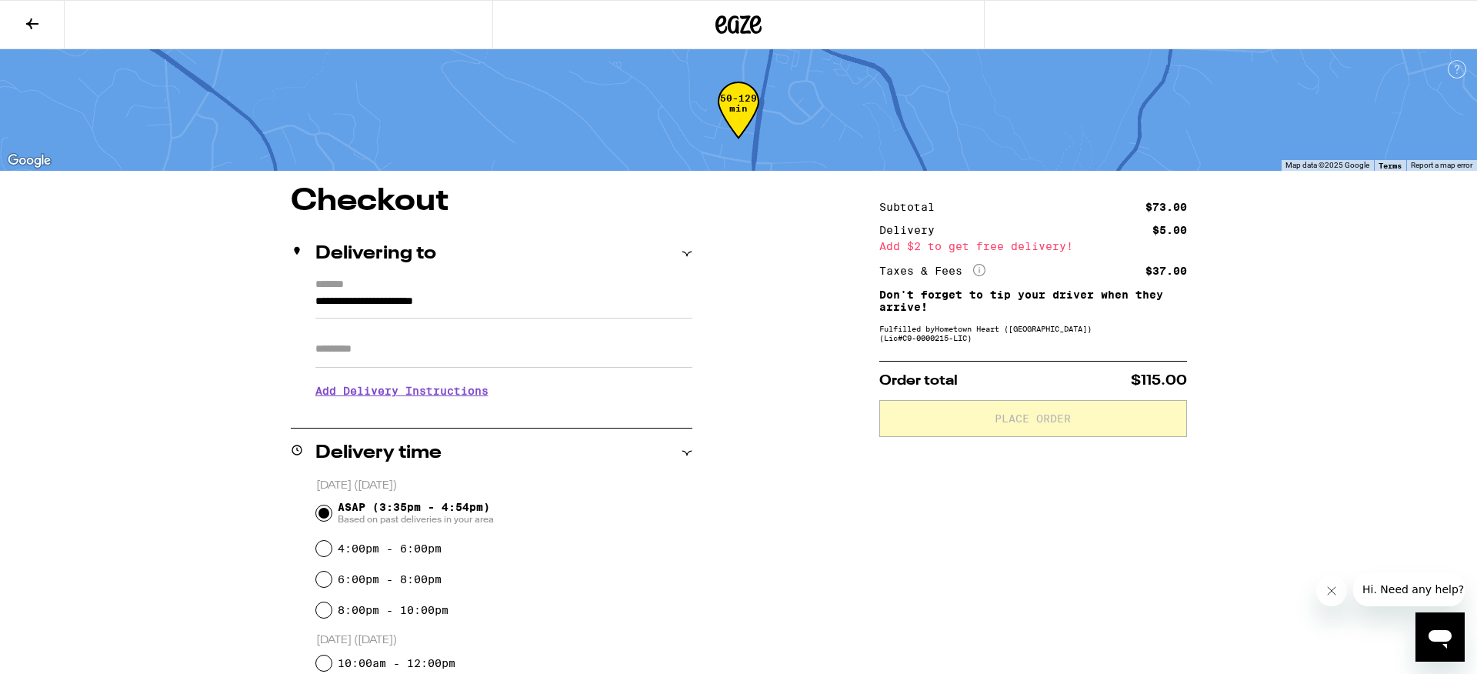
click at [481, 402] on h3 "Add Delivery Instructions" at bounding box center [503, 390] width 377 height 35
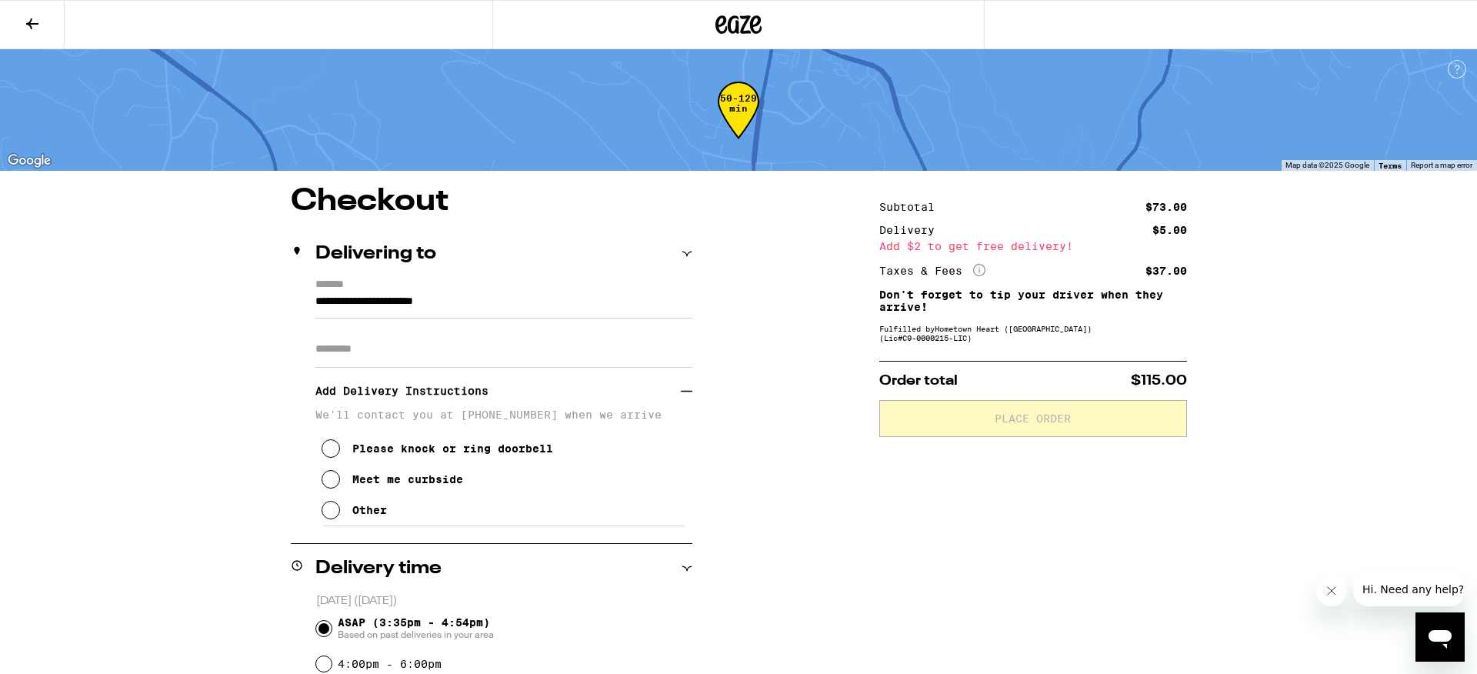
click at [410, 363] on input "Apt/Suite" at bounding box center [503, 349] width 377 height 37
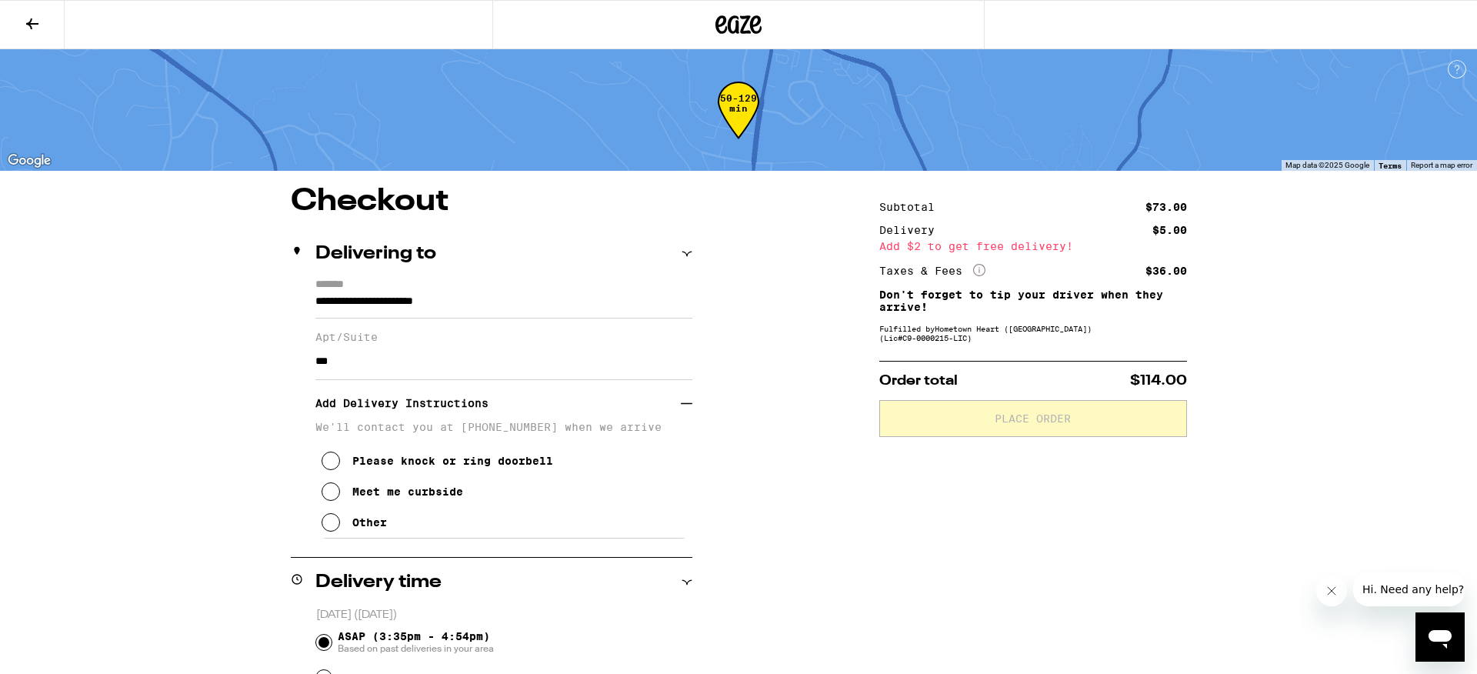
type input "***"
click at [882, 512] on div "Subtotal $73.00 Delivery $5.00 Add $2 to get free delivery! Taxes & Fees More I…" at bounding box center [1033, 684] width 308 height 996
drag, startPoint x: 328, startPoint y: 465, endPoint x: 413, endPoint y: 458, distance: 85.7
click at [328, 465] on icon at bounding box center [331, 461] width 18 height 18
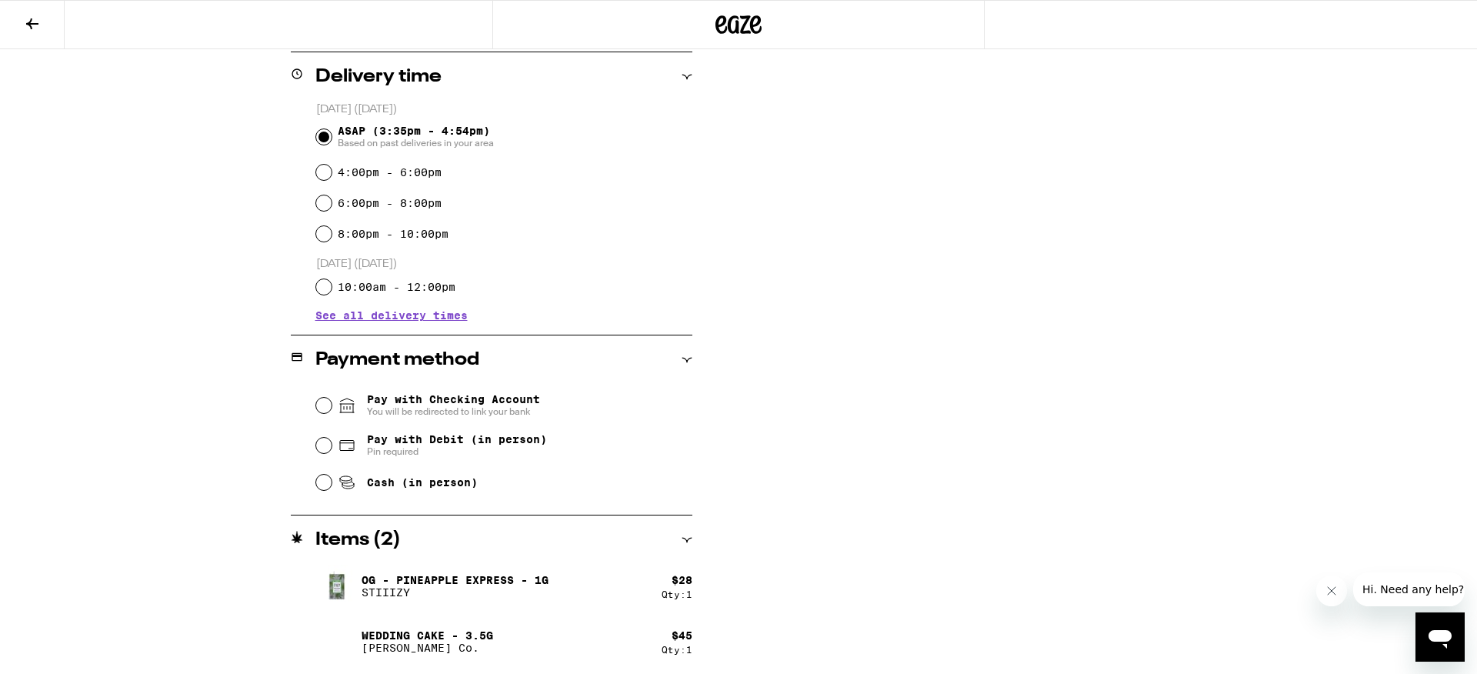
scroll to position [508, 0]
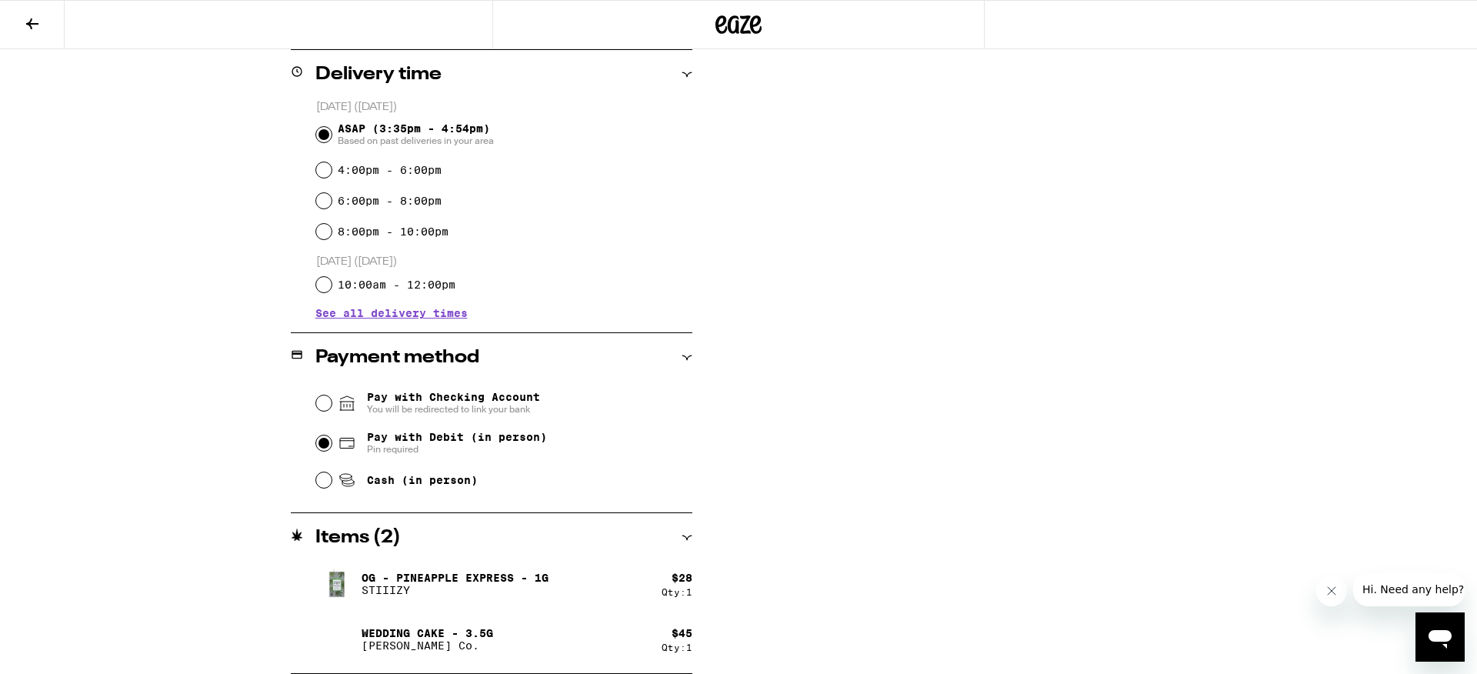
click at [323, 445] on input "Pay with Debit (in person) Pin required" at bounding box center [323, 443] width 15 height 15
radio input "true"
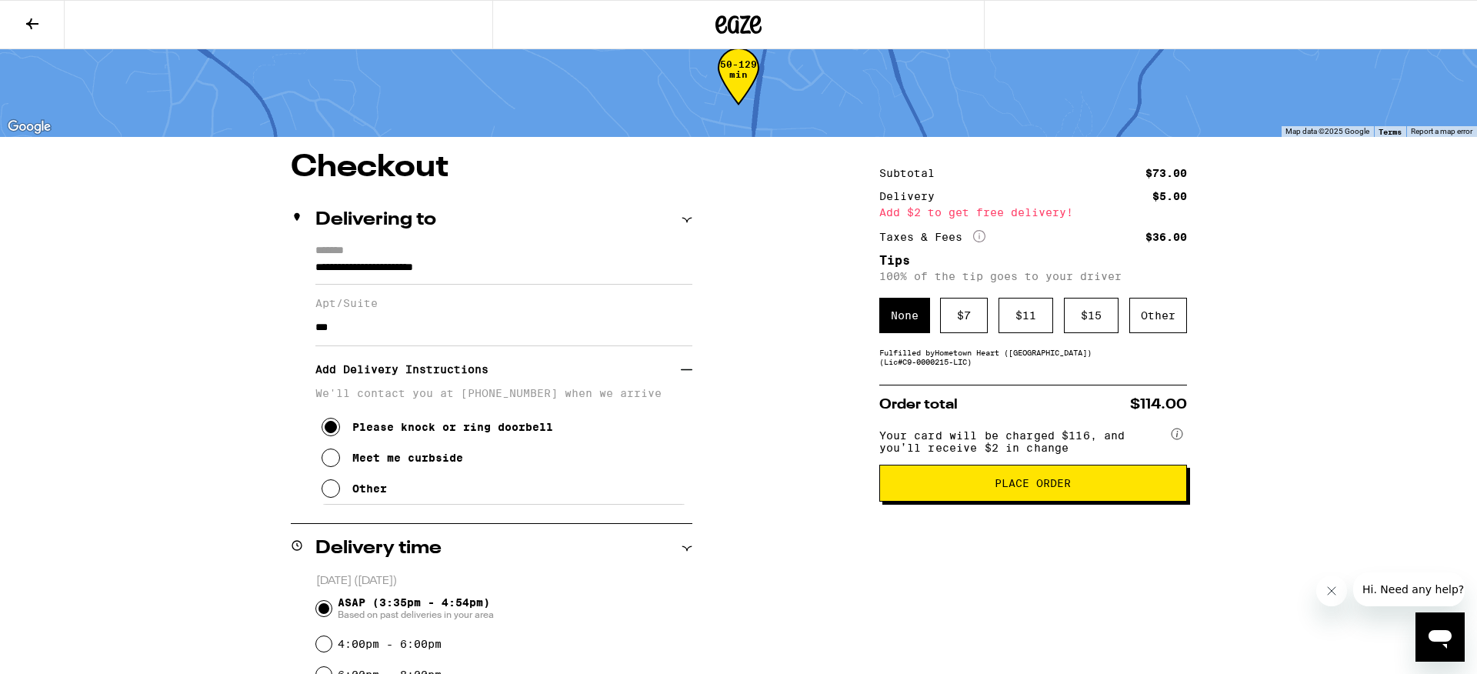
scroll to position [0, 0]
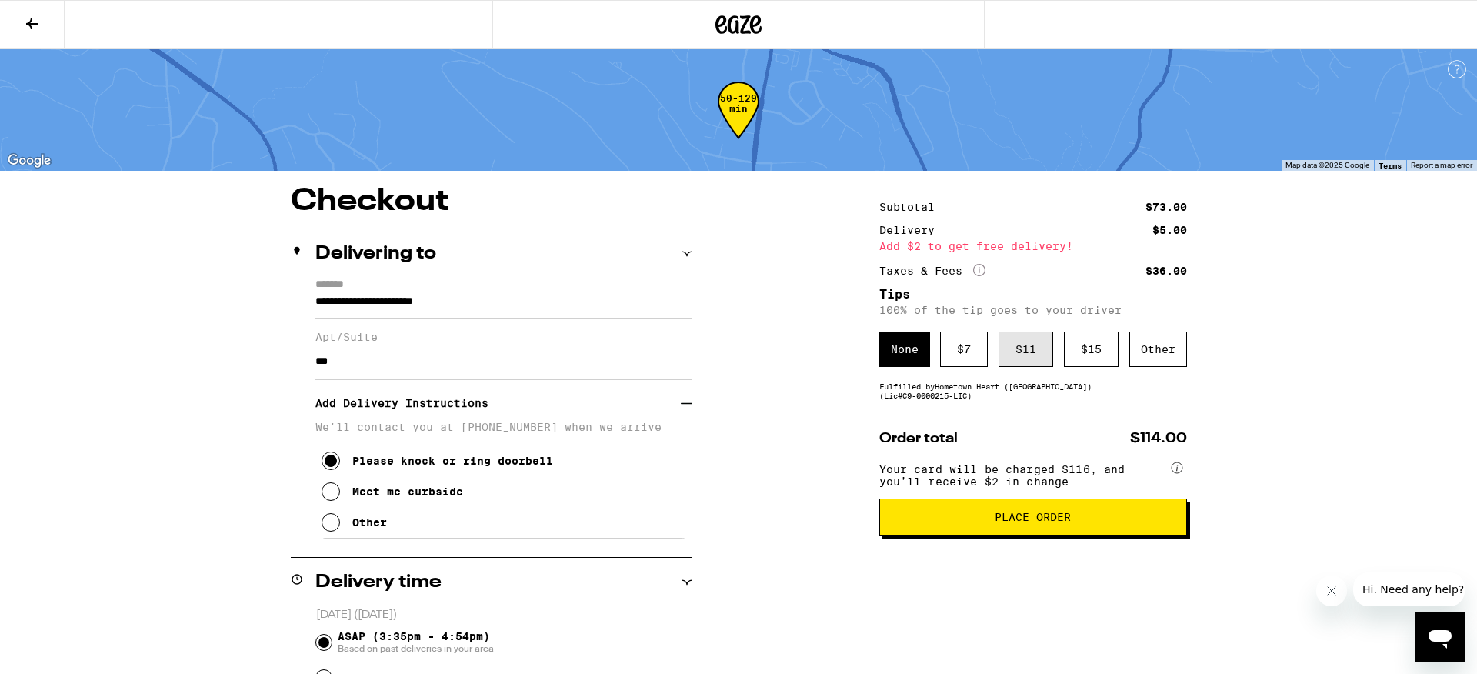
click at [1023, 355] on div "$ 11" at bounding box center [1026, 349] width 55 height 35
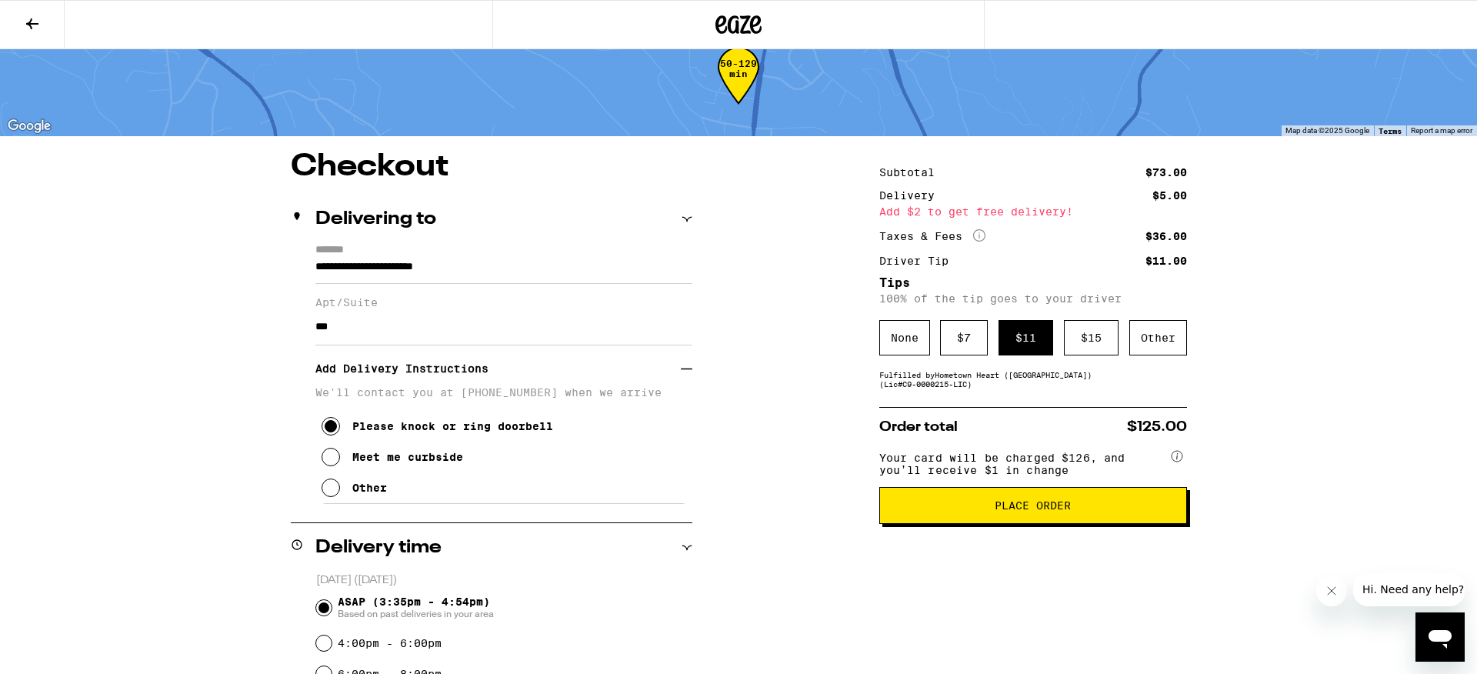
scroll to position [48, 0]
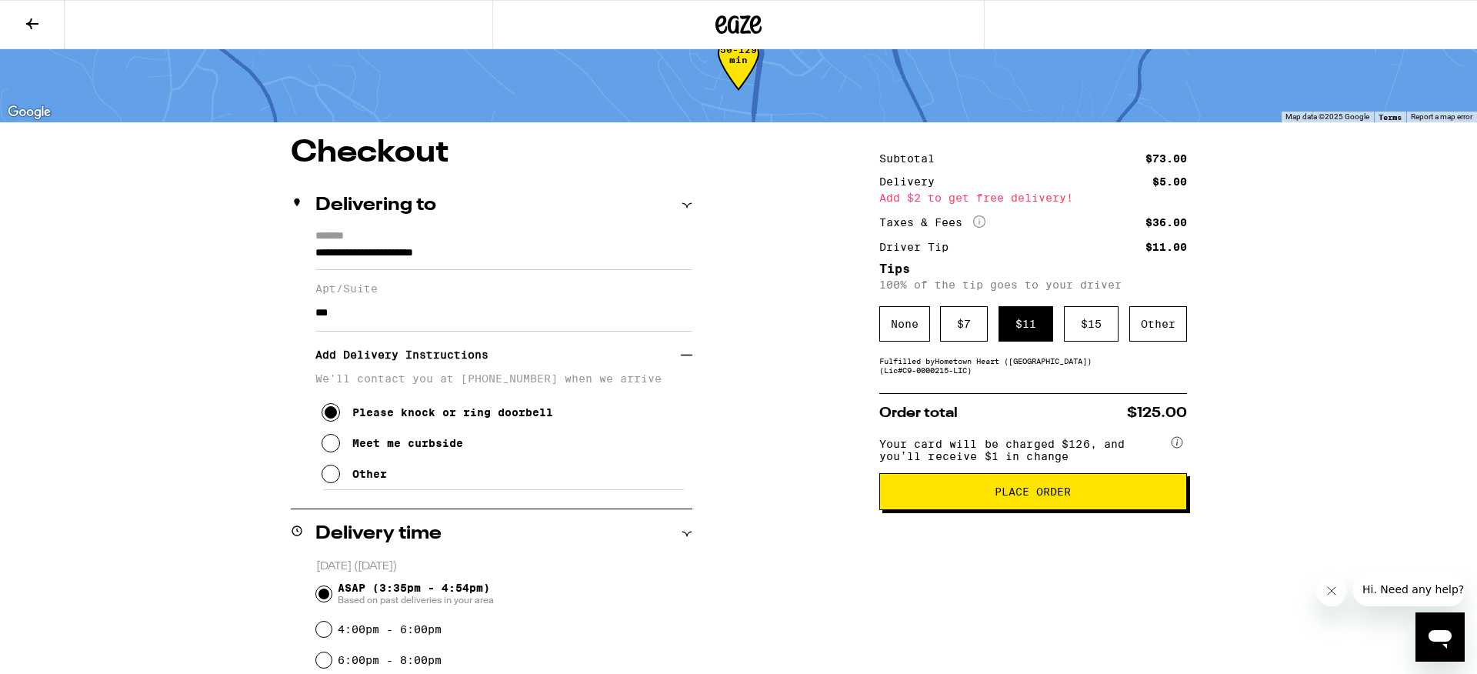
click at [1049, 497] on span "Place Order" at bounding box center [1033, 491] width 76 height 11
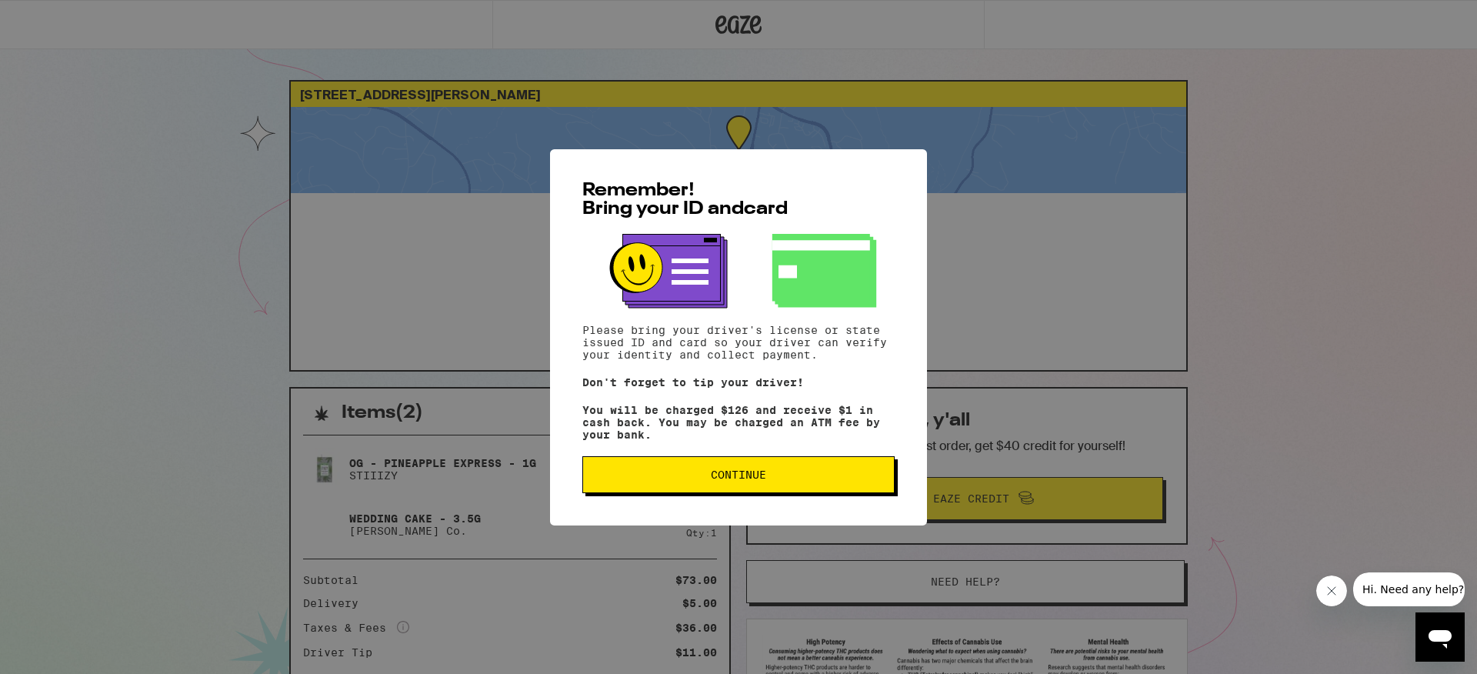
click at [752, 476] on span "Continue" at bounding box center [738, 474] width 55 height 11
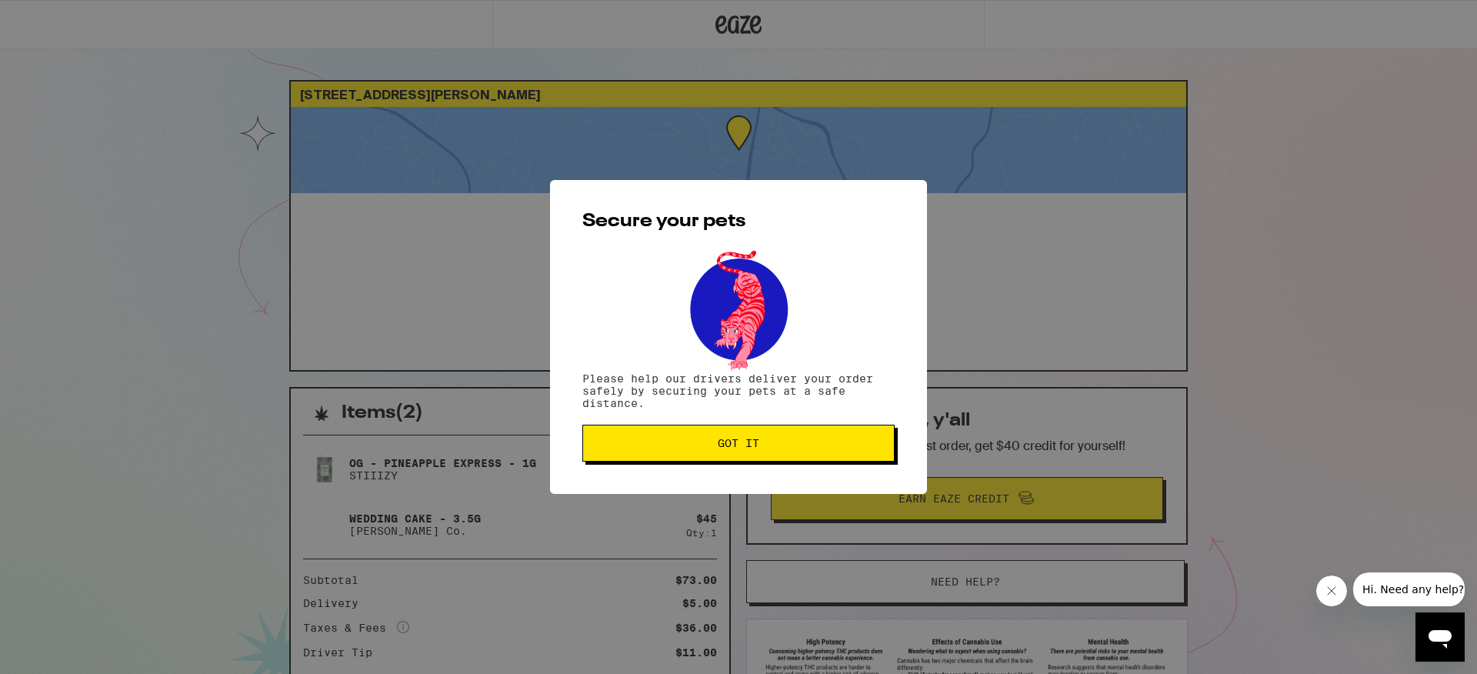
click at [736, 442] on span "Got it" at bounding box center [739, 443] width 42 height 11
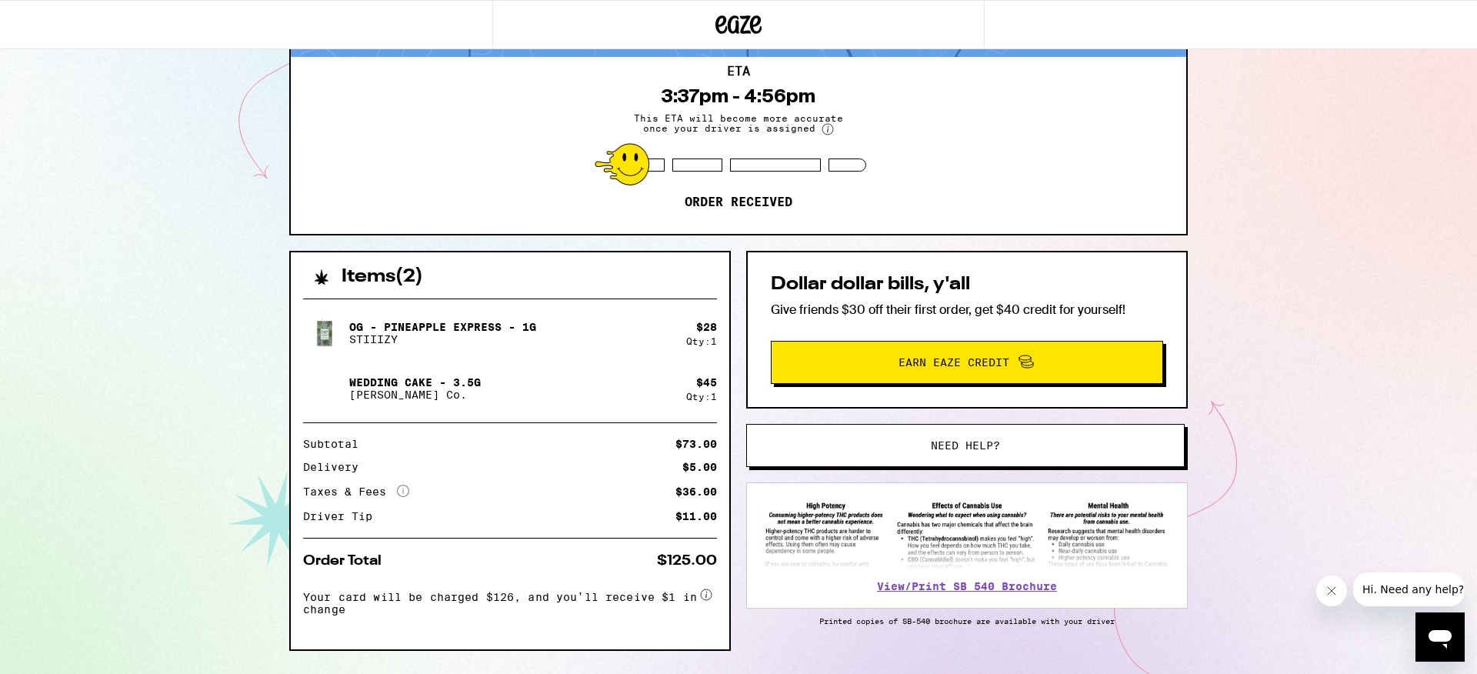
scroll to position [139, 0]
